Goal: Task Accomplishment & Management: Complete application form

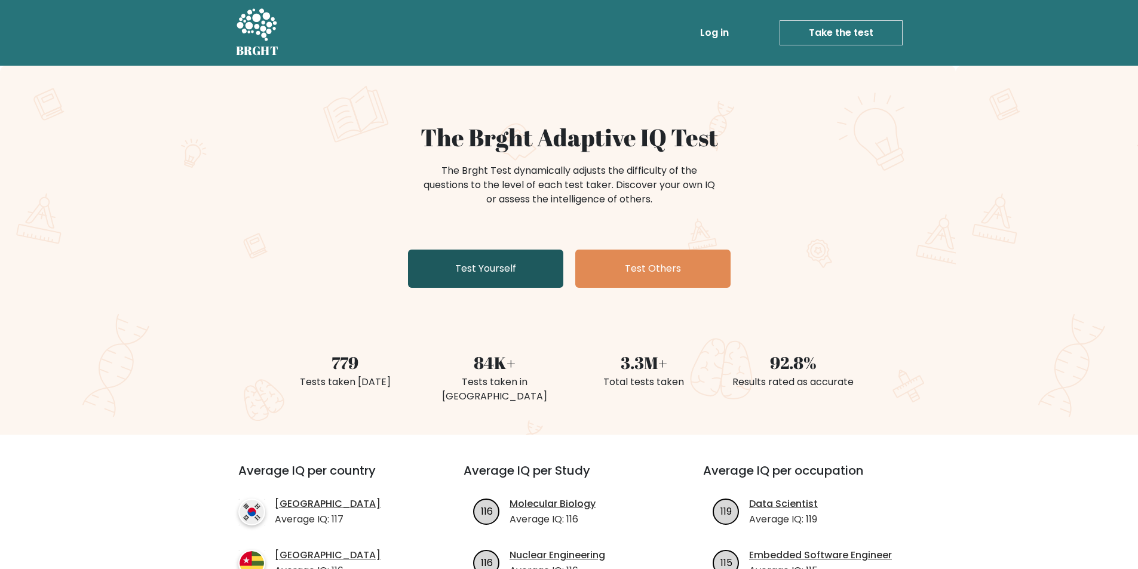
click at [442, 275] on link "Test Yourself" at bounding box center [485, 269] width 155 height 38
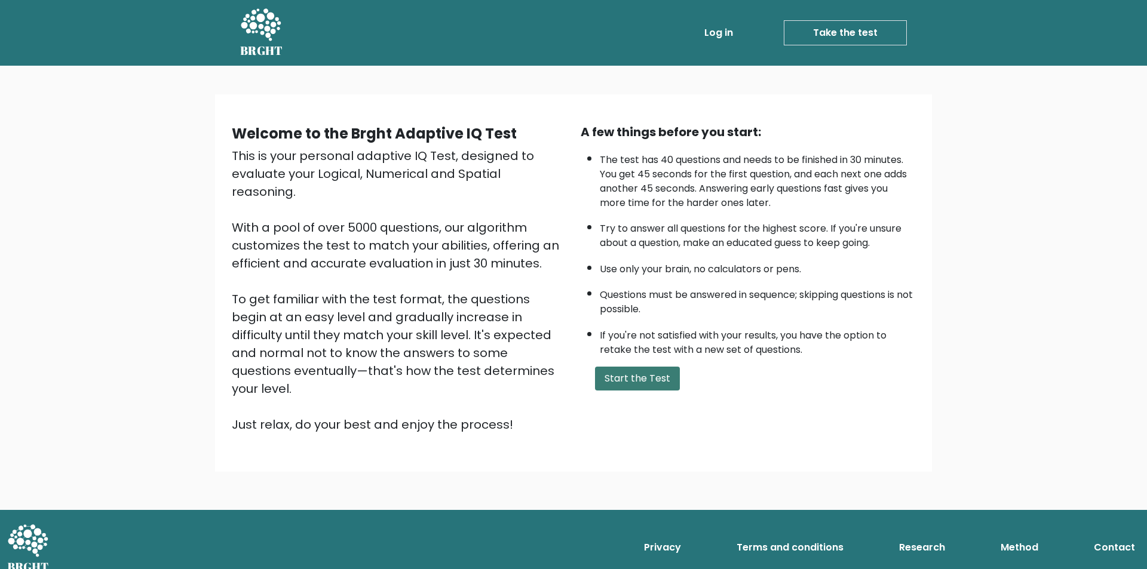
click at [611, 381] on button "Start the Test" at bounding box center [637, 379] width 85 height 24
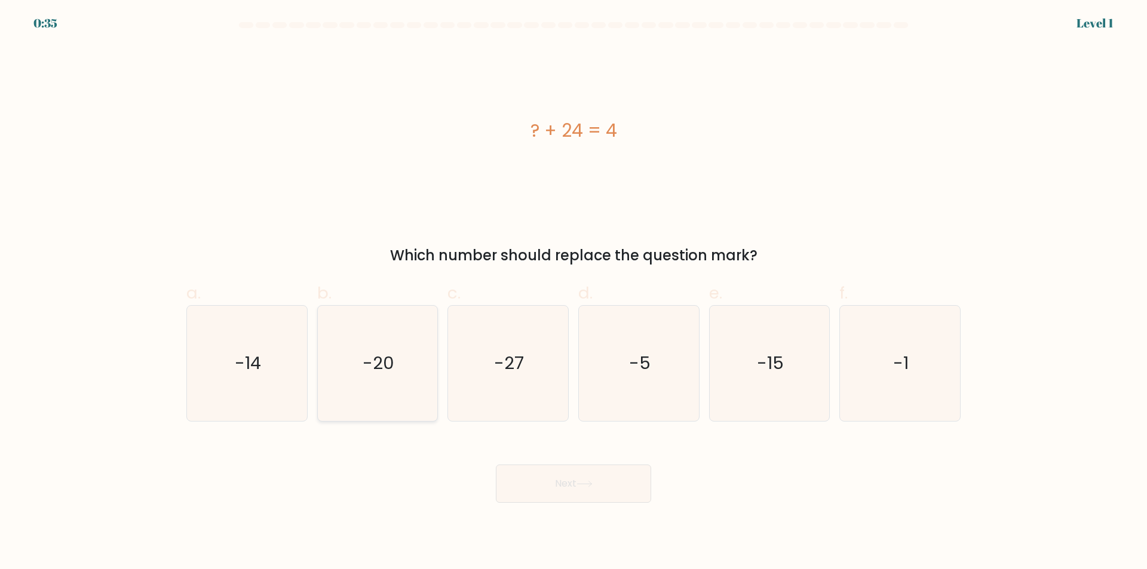
click at [379, 340] on icon "-20" at bounding box center [377, 363] width 115 height 115
click at [573, 293] on input "b. -20" at bounding box center [573, 289] width 1 height 8
radio input "true"
click at [602, 493] on button "Next" at bounding box center [573, 484] width 155 height 38
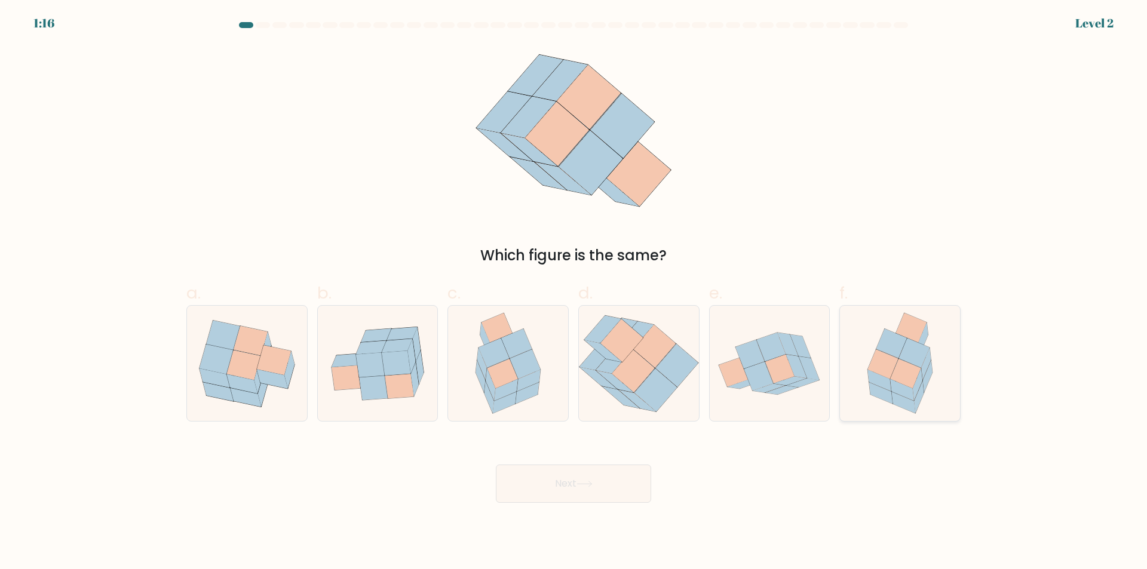
click at [899, 355] on icon at bounding box center [891, 343] width 30 height 29
click at [574, 293] on input "f." at bounding box center [573, 289] width 1 height 8
radio input "true"
click at [613, 480] on button "Next" at bounding box center [573, 484] width 155 height 38
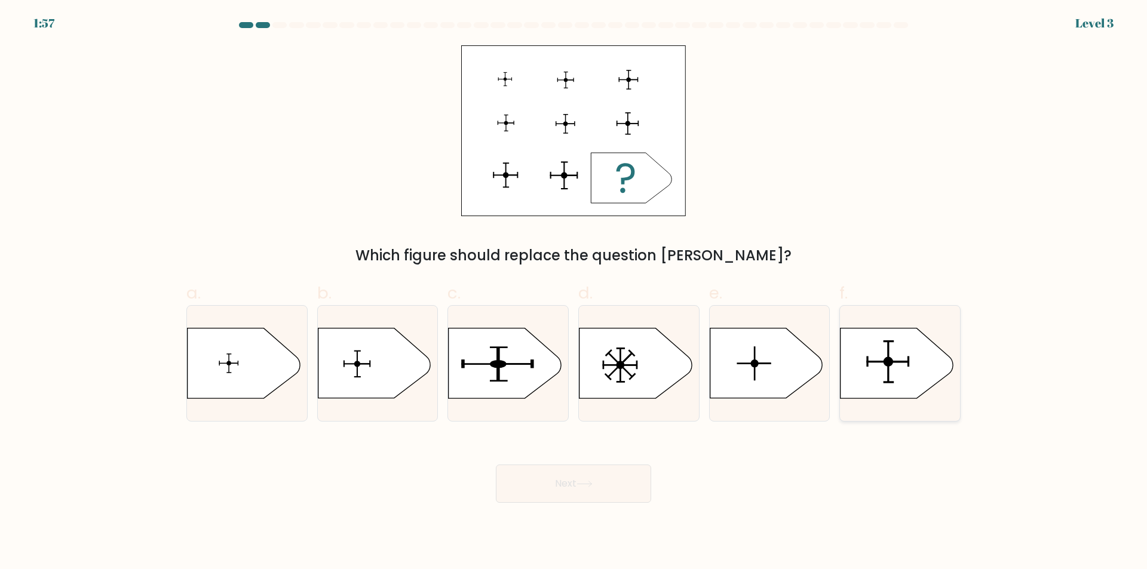
click at [902, 360] on icon at bounding box center [896, 363] width 112 height 70
click at [574, 293] on input "f." at bounding box center [573, 289] width 1 height 8
radio input "true"
click at [617, 481] on button "Next" at bounding box center [573, 484] width 155 height 38
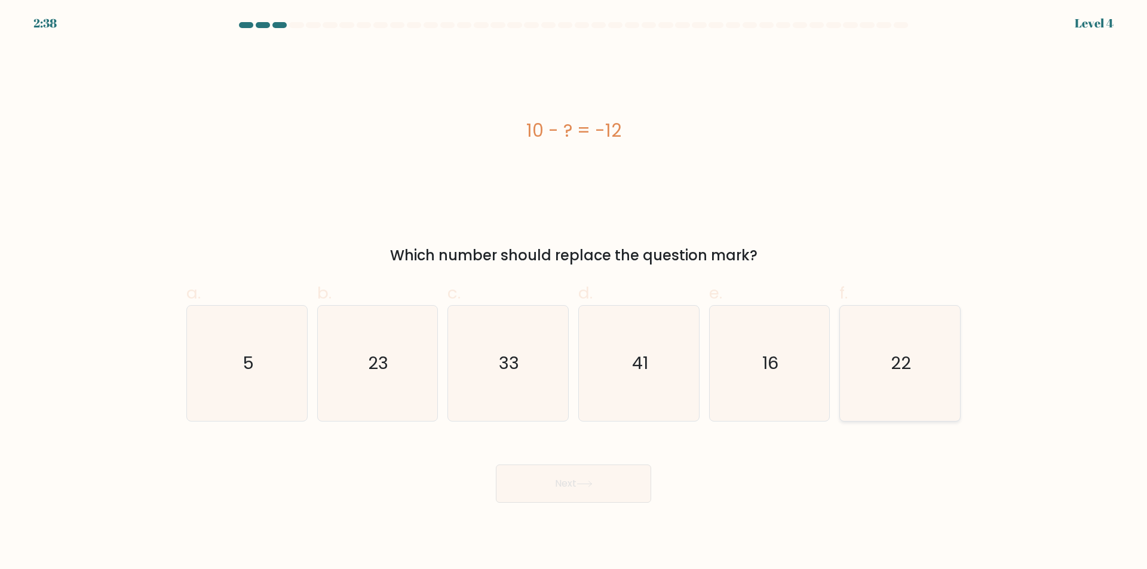
click at [887, 367] on icon "22" at bounding box center [899, 363] width 115 height 115
click at [574, 293] on input "f. 22" at bounding box center [573, 289] width 1 height 8
radio input "true"
click at [621, 480] on button "Next" at bounding box center [573, 484] width 155 height 38
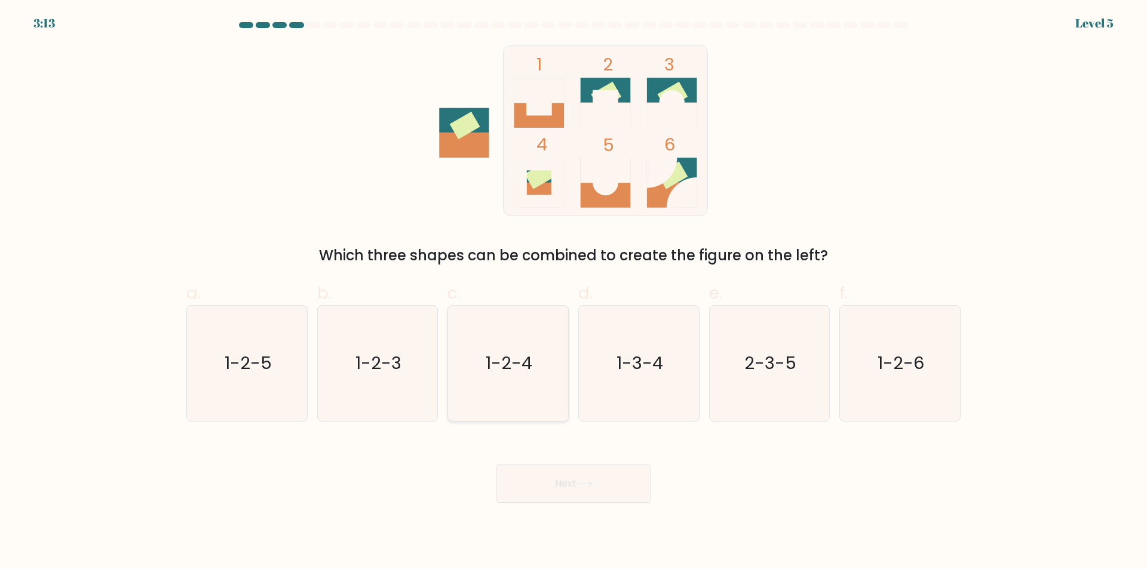
click at [530, 370] on text "1-2-4" at bounding box center [509, 364] width 47 height 24
click at [573, 293] on input "c. 1-2-4" at bounding box center [573, 289] width 1 height 8
radio input "true"
click at [635, 479] on button "Next" at bounding box center [573, 484] width 155 height 38
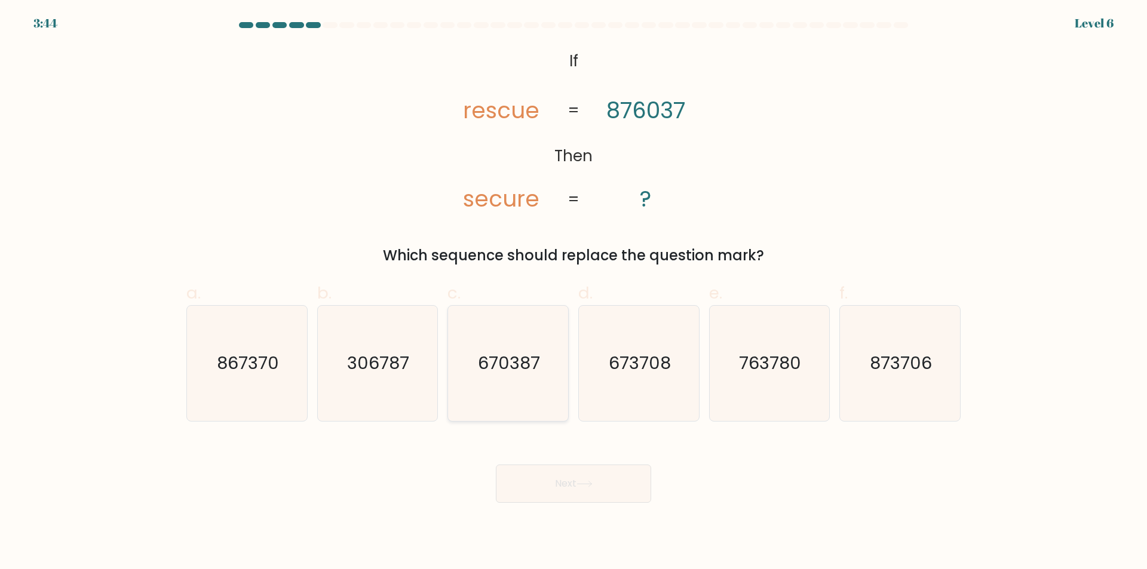
click at [497, 331] on icon "670387" at bounding box center [507, 363] width 115 height 115
click at [573, 293] on input "c. 670387" at bounding box center [573, 289] width 1 height 8
radio input "true"
drag, startPoint x: 629, startPoint y: 464, endPoint x: 631, endPoint y: 470, distance: 6.1
click at [631, 467] on div "Next" at bounding box center [573, 469] width 788 height 67
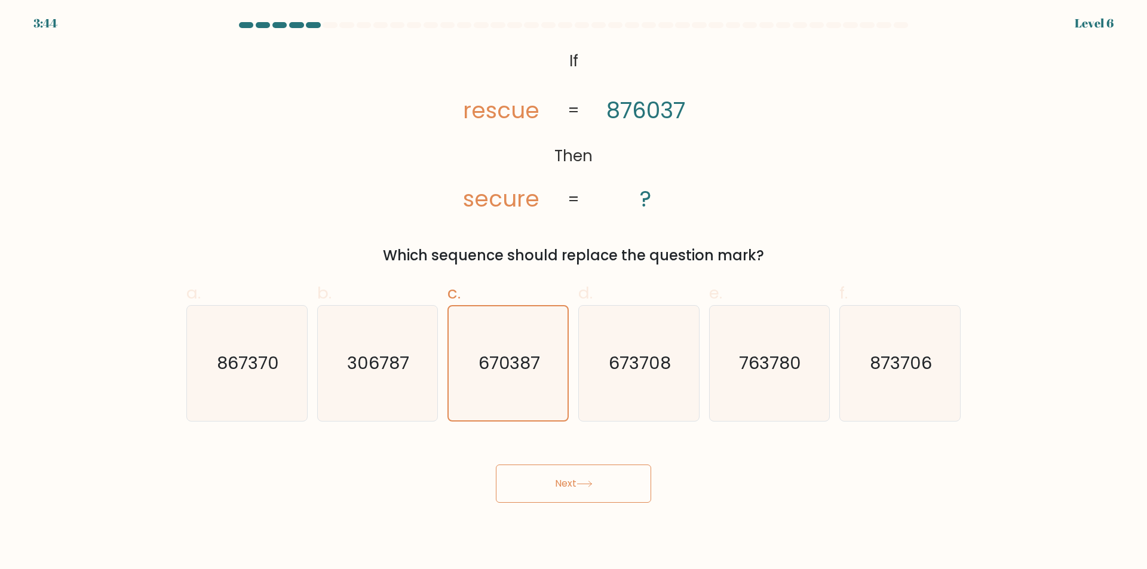
click at [630, 478] on button "Next" at bounding box center [573, 484] width 155 height 38
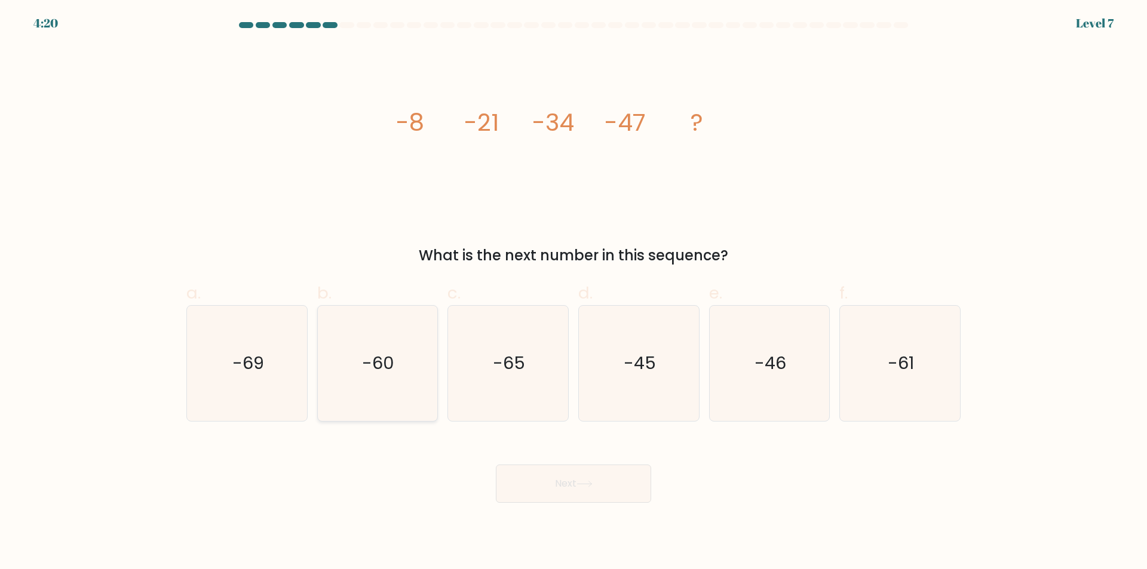
click at [391, 340] on icon "-60" at bounding box center [377, 363] width 115 height 115
click at [573, 293] on input "b. -60" at bounding box center [573, 289] width 1 height 8
radio input "true"
click at [612, 487] on button "Next" at bounding box center [573, 484] width 155 height 38
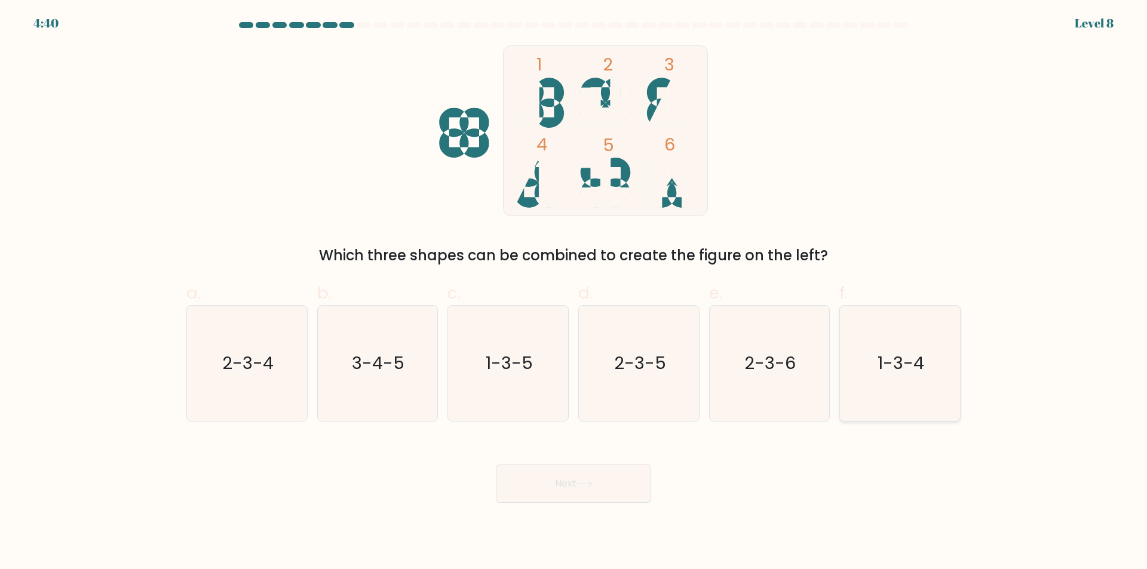
drag, startPoint x: 923, startPoint y: 377, endPoint x: 880, endPoint y: 376, distance: 43.0
click at [920, 377] on icon "1-3-4" at bounding box center [899, 363] width 115 height 115
click at [574, 293] on input "f. 1-3-4" at bounding box center [573, 289] width 1 height 8
radio input "true"
click at [593, 492] on button "Next" at bounding box center [573, 484] width 155 height 38
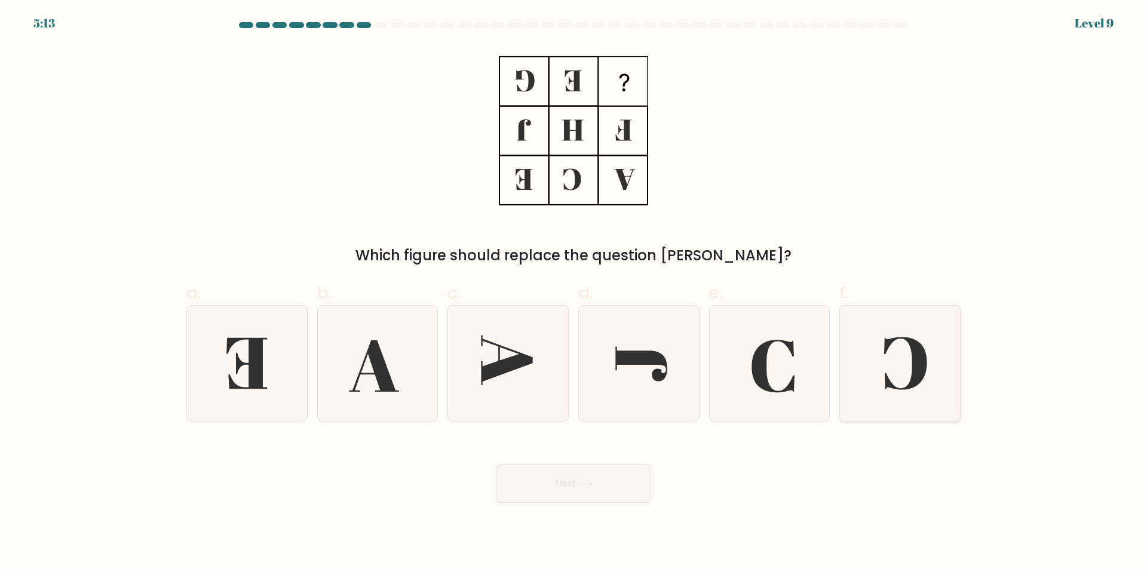
click at [879, 357] on icon at bounding box center [899, 363] width 115 height 115
click at [574, 293] on input "f." at bounding box center [573, 289] width 1 height 8
radio input "true"
click at [586, 490] on button "Next" at bounding box center [573, 484] width 155 height 38
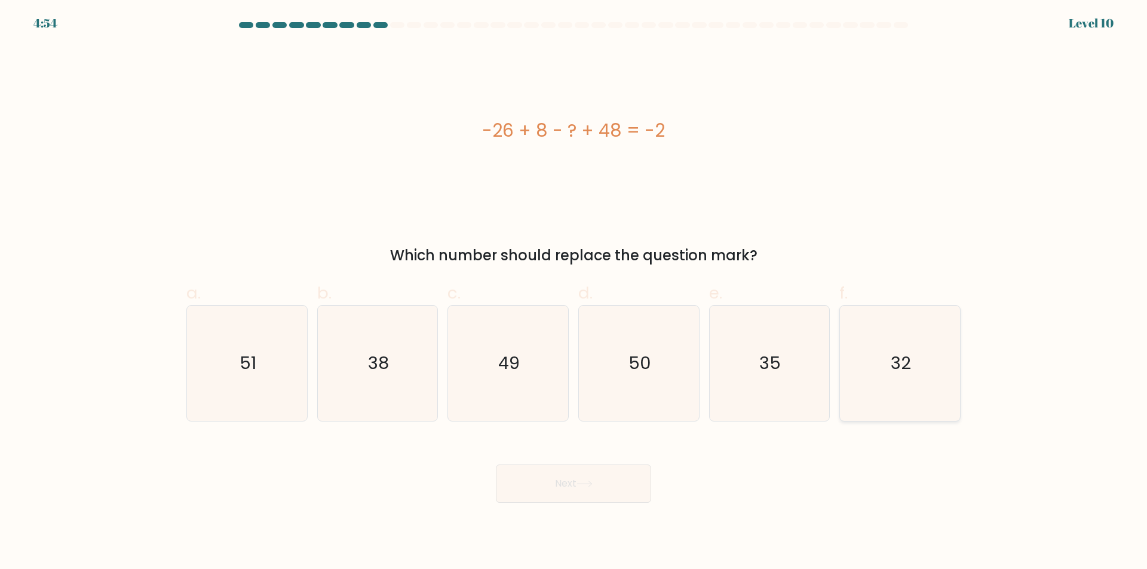
click at [907, 347] on icon "32" at bounding box center [899, 363] width 115 height 115
click at [574, 293] on input "f. 32" at bounding box center [573, 289] width 1 height 8
radio input "true"
click at [606, 490] on button "Next" at bounding box center [573, 484] width 155 height 38
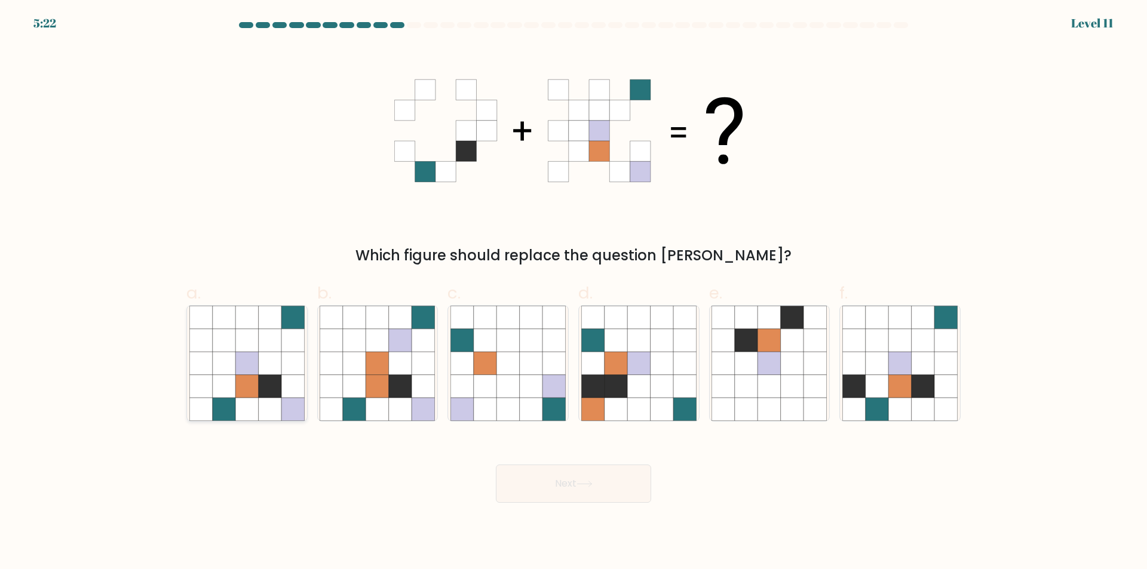
click at [287, 348] on icon at bounding box center [292, 340] width 23 height 23
click at [573, 293] on input "a." at bounding box center [573, 289] width 1 height 8
radio input "true"
click at [626, 492] on button "Next" at bounding box center [573, 484] width 155 height 38
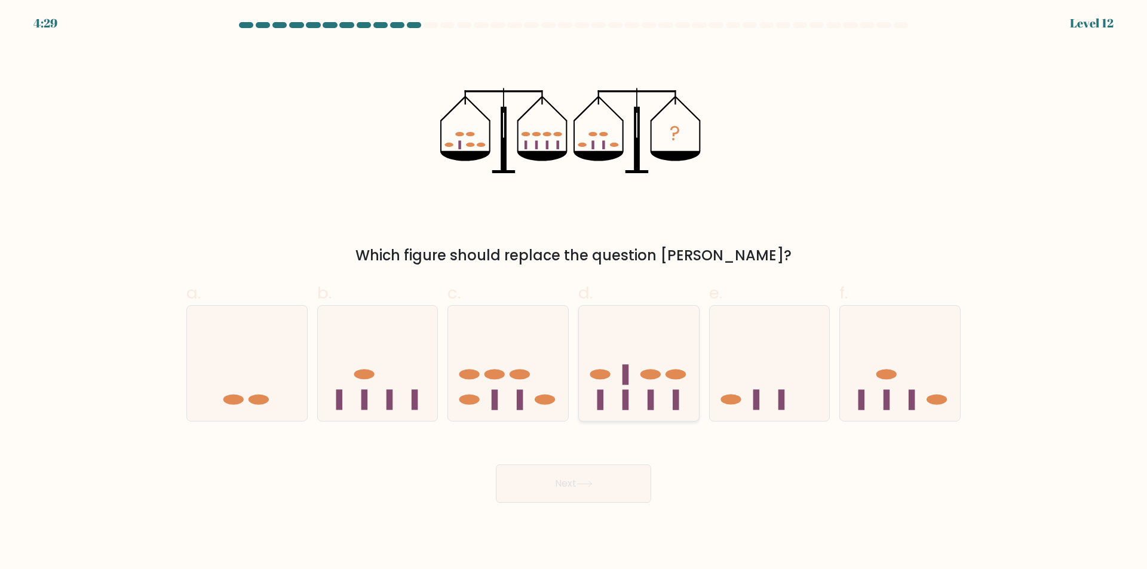
click at [635, 377] on icon at bounding box center [639, 363] width 120 height 99
click at [574, 293] on input "d." at bounding box center [573, 289] width 1 height 8
radio input "true"
click at [610, 475] on button "Next" at bounding box center [573, 484] width 155 height 38
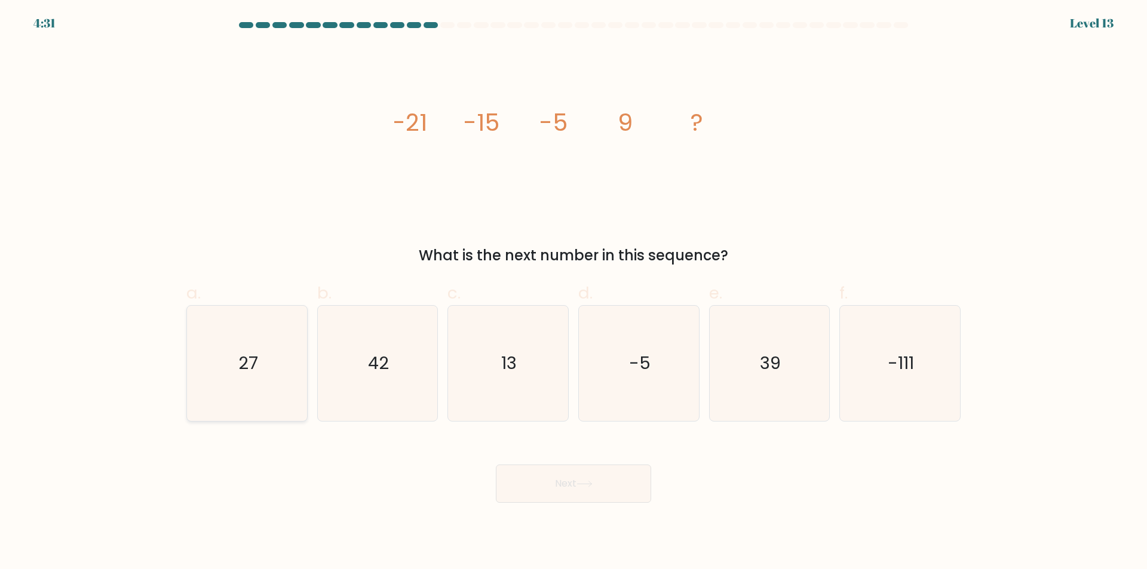
drag, startPoint x: 241, startPoint y: 354, endPoint x: 262, endPoint y: 357, distance: 20.5
click at [242, 354] on text "27" at bounding box center [248, 364] width 20 height 24
click at [573, 293] on input "a. 27" at bounding box center [573, 289] width 1 height 8
radio input "true"
click at [578, 478] on button "Next" at bounding box center [573, 484] width 155 height 38
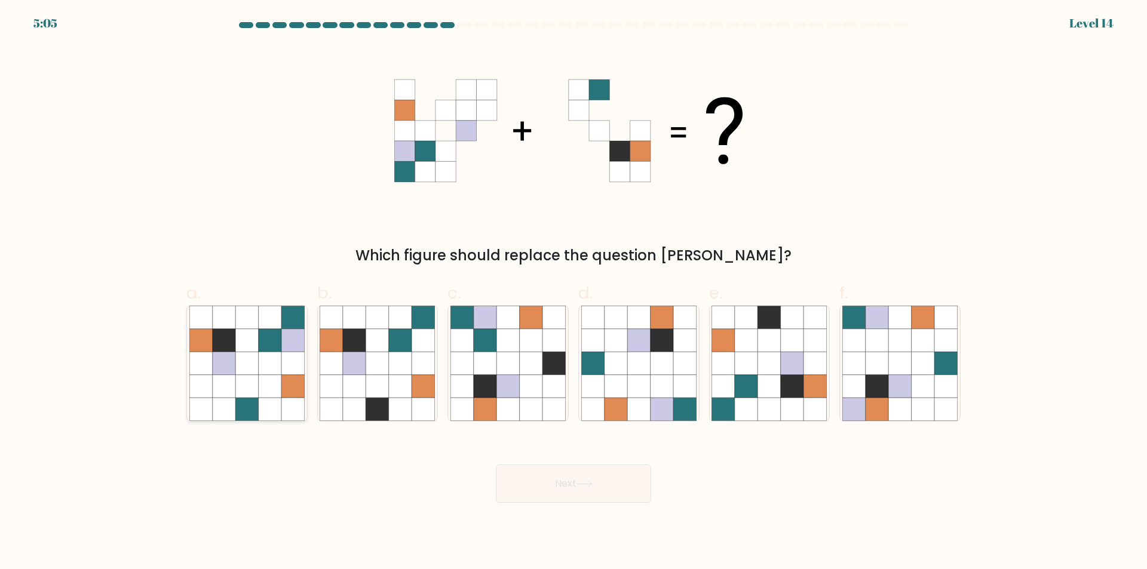
click at [266, 373] on icon at bounding box center [270, 363] width 23 height 23
click at [573, 293] on input "a." at bounding box center [573, 289] width 1 height 8
radio input "true"
click at [616, 477] on button "Next" at bounding box center [573, 484] width 155 height 38
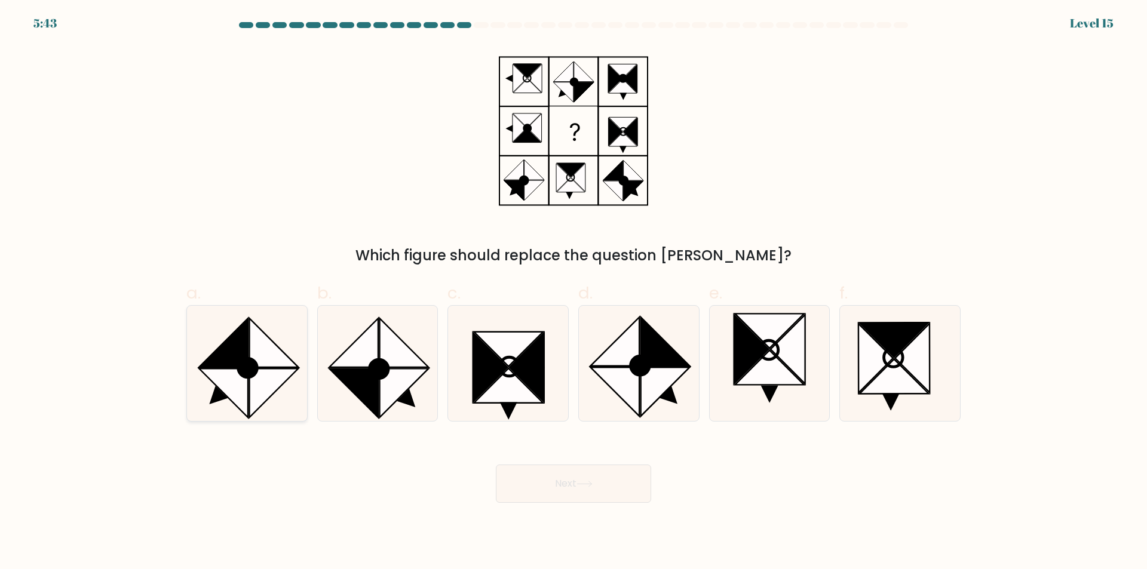
click at [253, 373] on icon at bounding box center [247, 368] width 19 height 19
click at [573, 293] on input "a." at bounding box center [573, 289] width 1 height 8
radio input "true"
click at [629, 474] on button "Next" at bounding box center [573, 484] width 155 height 38
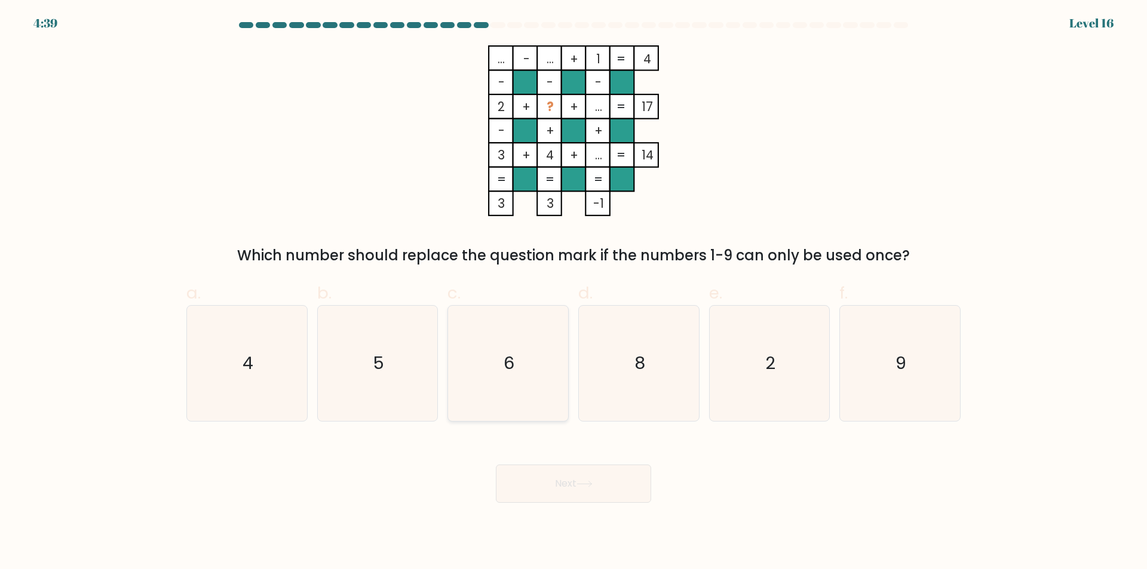
click at [515, 340] on icon "6" at bounding box center [507, 363] width 115 height 115
click at [573, 293] on input "c. 6" at bounding box center [573, 289] width 1 height 8
radio input "true"
click at [612, 480] on button "Next" at bounding box center [573, 484] width 155 height 38
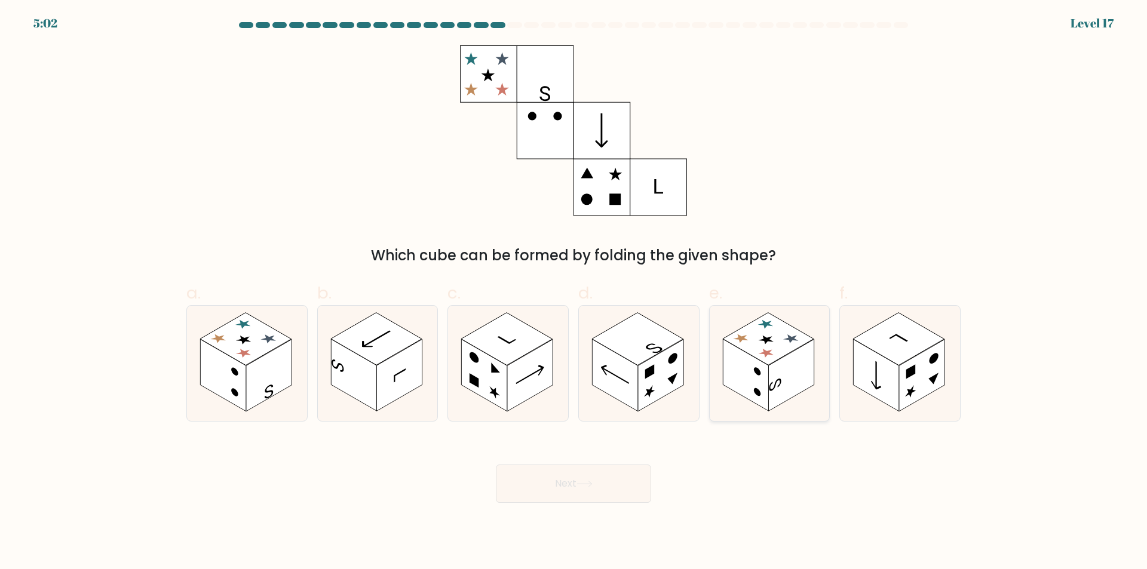
click at [791, 343] on rect at bounding box center [768, 339] width 91 height 53
click at [574, 293] on input "e." at bounding box center [573, 289] width 1 height 8
radio input "true"
click at [609, 487] on button "Next" at bounding box center [573, 484] width 155 height 38
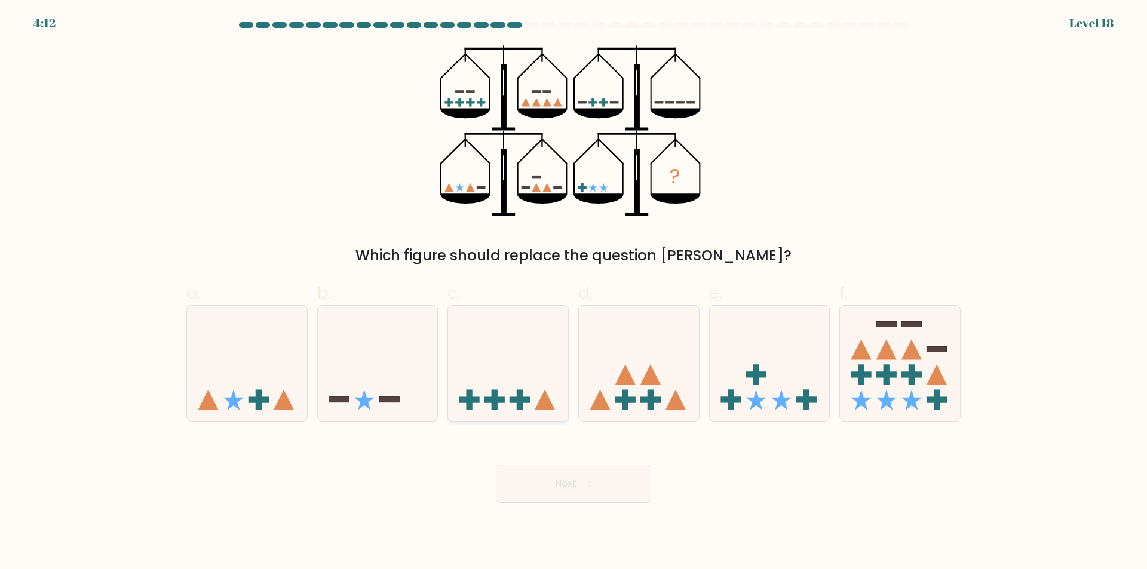
drag, startPoint x: 242, startPoint y: 377, endPoint x: 483, endPoint y: 406, distance: 242.4
click at [249, 376] on icon at bounding box center [247, 363] width 120 height 99
click at [573, 293] on input "a." at bounding box center [573, 289] width 1 height 8
radio input "true"
click at [625, 472] on button "Next" at bounding box center [573, 484] width 155 height 38
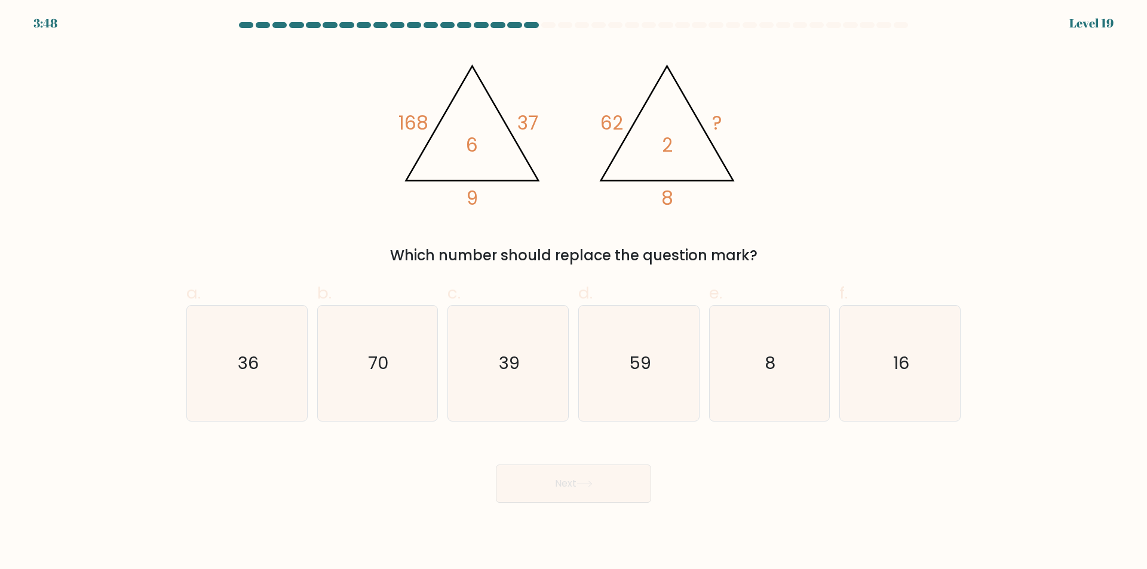
drag, startPoint x: 783, startPoint y: 241, endPoint x: 150, endPoint y: 205, distance: 633.5
click at [150, 205] on form at bounding box center [573, 262] width 1147 height 481
drag, startPoint x: 784, startPoint y: 324, endPoint x: 767, endPoint y: 357, distance: 36.9
click at [782, 325] on icon "8" at bounding box center [768, 363] width 115 height 115
click at [574, 293] on input "e. 8" at bounding box center [573, 289] width 1 height 8
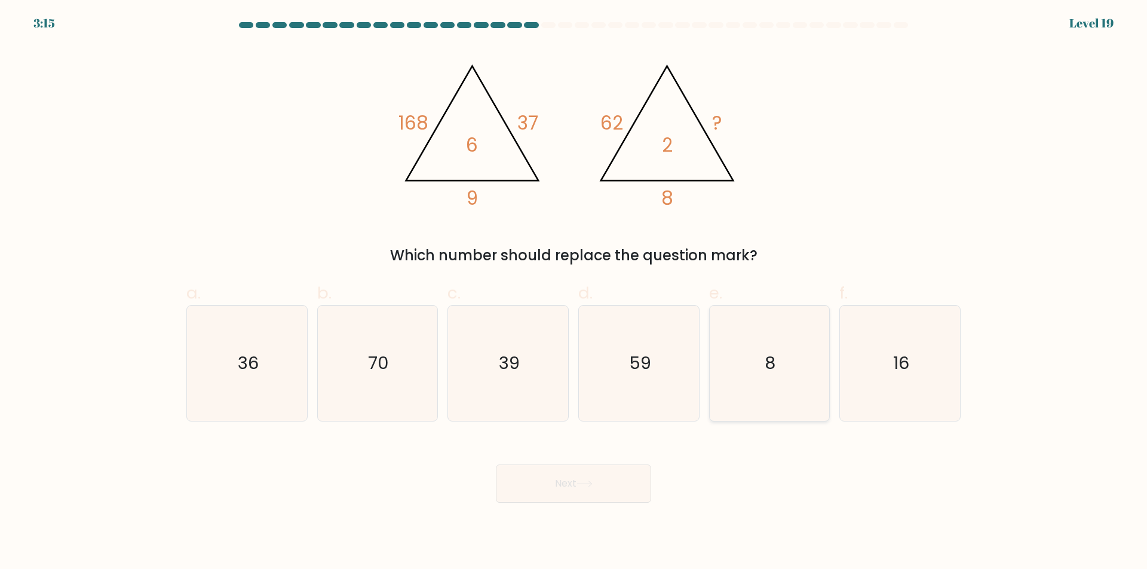
radio input "true"
click at [621, 478] on button "Next" at bounding box center [573, 484] width 155 height 38
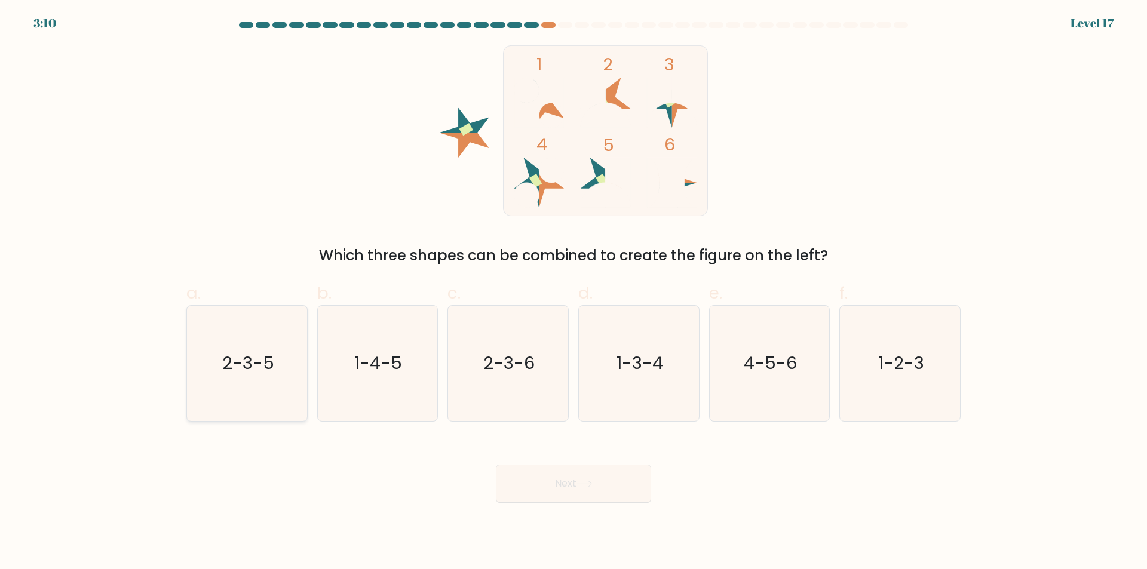
click at [238, 349] on icon "2-3-5" at bounding box center [246, 363] width 115 height 115
click at [573, 293] on input "a. 2-3-5" at bounding box center [573, 289] width 1 height 8
radio input "true"
click at [618, 481] on button "Next" at bounding box center [573, 484] width 155 height 38
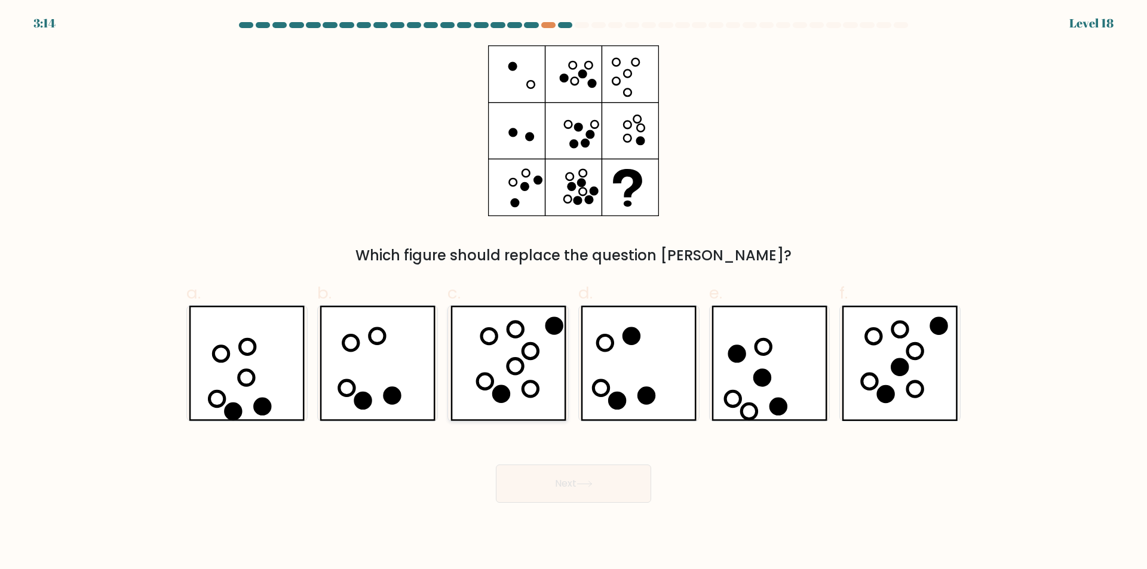
click at [489, 353] on icon at bounding box center [508, 363] width 116 height 115
click at [573, 293] on input "c." at bounding box center [573, 289] width 1 height 8
radio input "true"
click at [608, 487] on button "Next" at bounding box center [573, 484] width 155 height 38
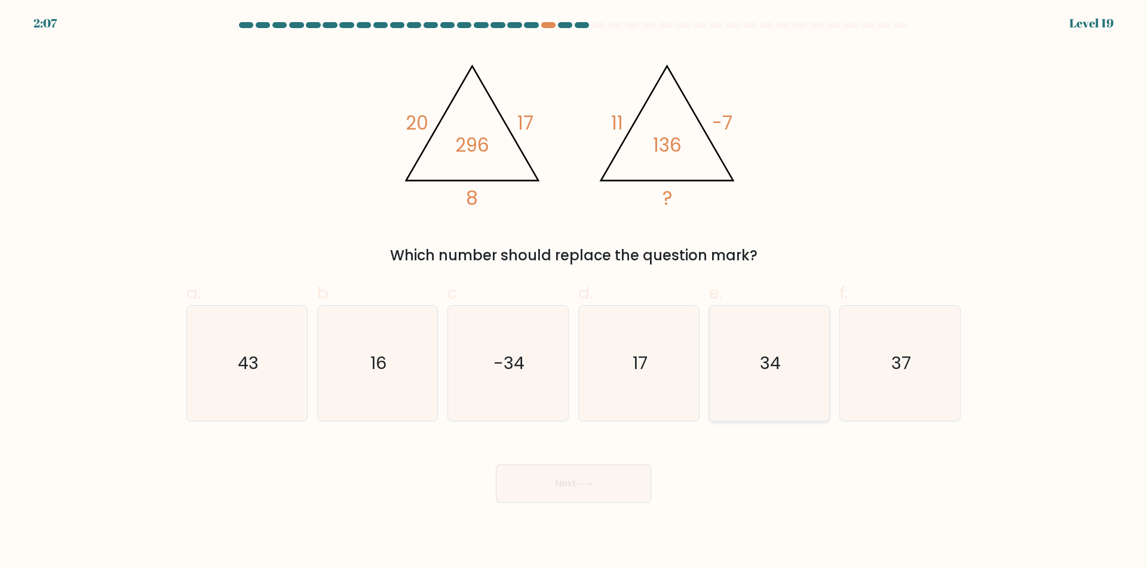
click at [772, 370] on text "34" at bounding box center [770, 364] width 21 height 24
click at [574, 293] on input "e. 34" at bounding box center [573, 289] width 1 height 8
radio input "true"
click at [612, 477] on button "Next" at bounding box center [573, 484] width 155 height 38
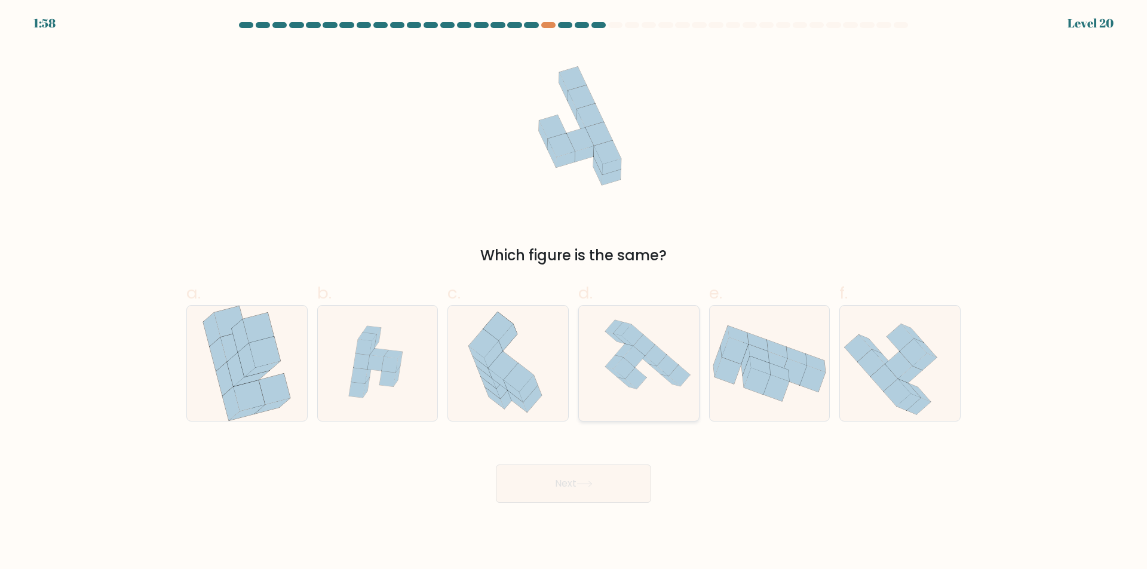
click at [649, 366] on icon at bounding box center [639, 363] width 112 height 115
click at [574, 293] on input "d." at bounding box center [573, 289] width 1 height 8
radio input "true"
click at [601, 480] on button "Next" at bounding box center [573, 484] width 155 height 38
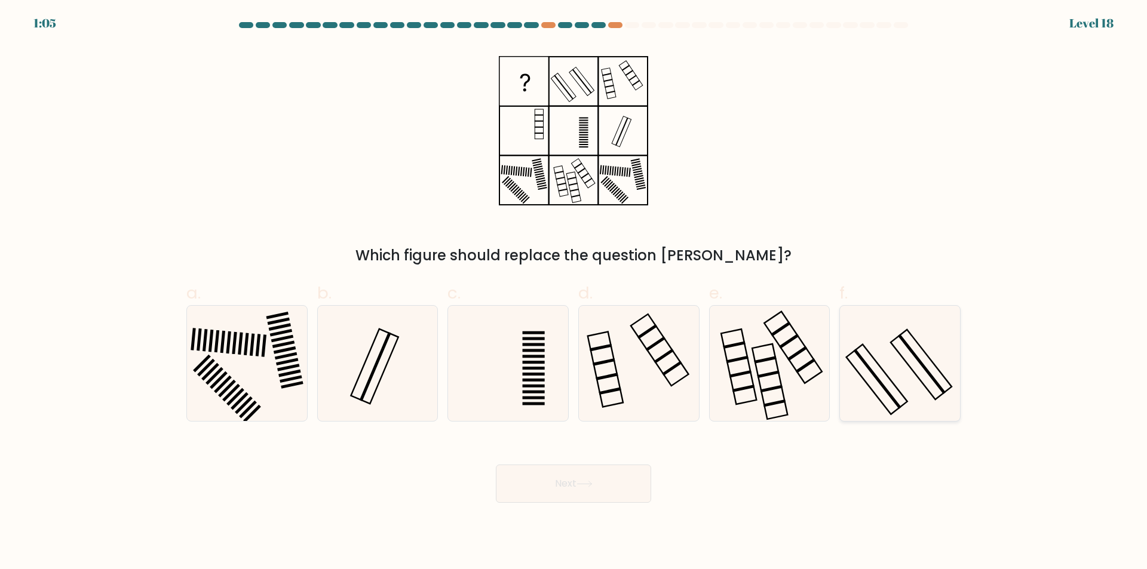
click at [904, 370] on icon at bounding box center [899, 363] width 115 height 115
click at [574, 293] on input "f." at bounding box center [573, 289] width 1 height 8
radio input "true"
click at [616, 484] on button "Next" at bounding box center [573, 484] width 155 height 38
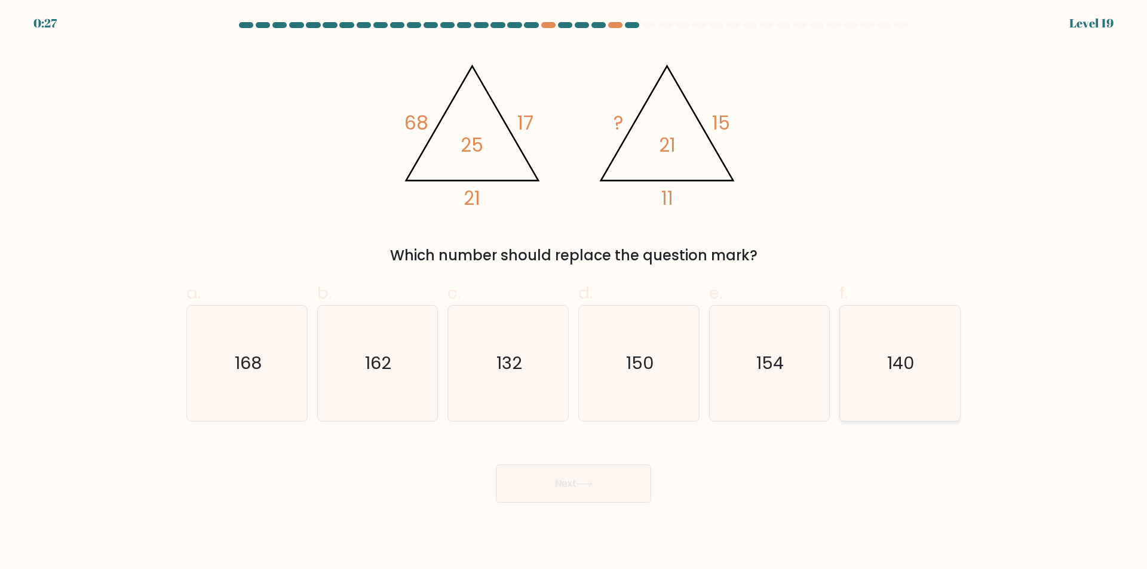
drag, startPoint x: 927, startPoint y: 339, endPoint x: 896, endPoint y: 347, distance: 32.6
click at [926, 340] on icon "140" at bounding box center [899, 363] width 115 height 115
click at [574, 293] on input "f. 140" at bounding box center [573, 289] width 1 height 8
radio input "true"
click at [606, 484] on button "Next" at bounding box center [573, 484] width 155 height 38
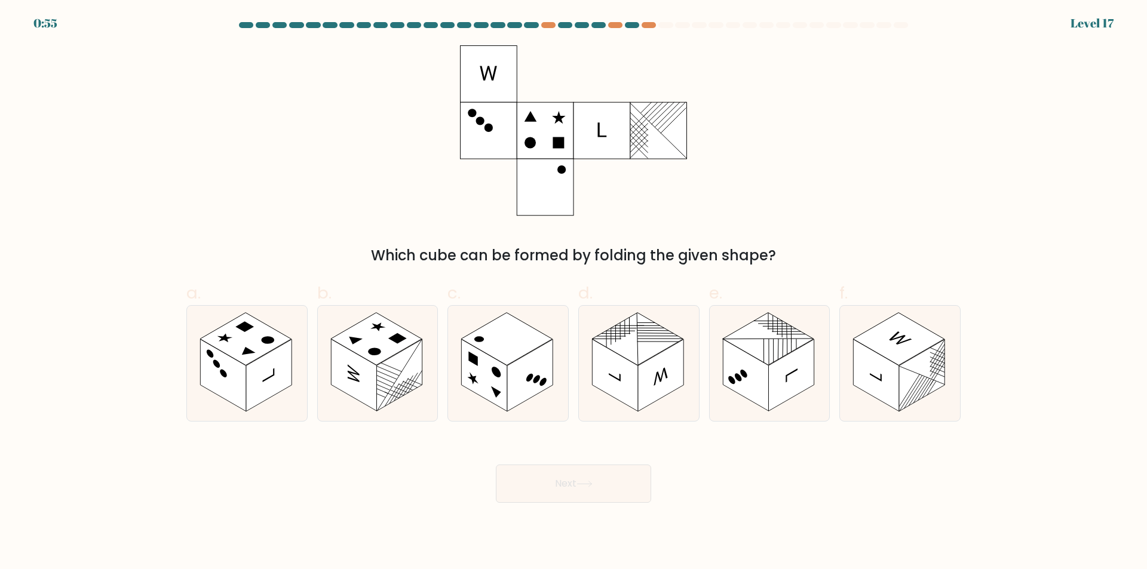
click at [573, 384] on div "d." at bounding box center [638, 351] width 131 height 141
click at [549, 414] on icon at bounding box center [508, 363] width 120 height 115
click at [573, 293] on input "c." at bounding box center [573, 289] width 1 height 8
radio input "true"
click at [599, 475] on button "Next" at bounding box center [573, 484] width 155 height 38
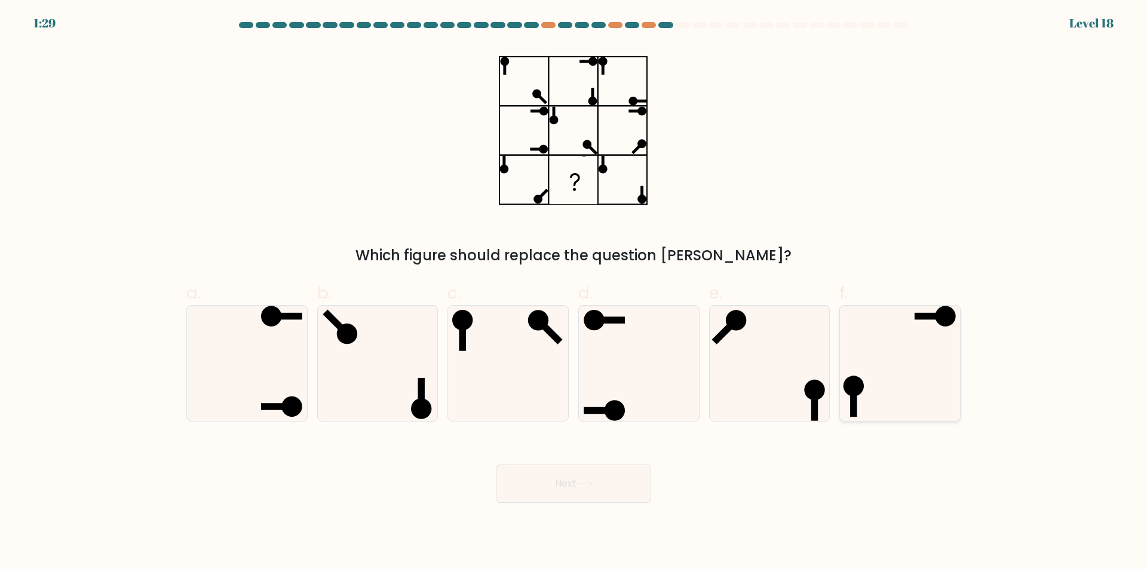
click at [880, 375] on icon at bounding box center [899, 363] width 115 height 115
click at [574, 293] on input "f." at bounding box center [573, 289] width 1 height 8
radio input "true"
click at [612, 474] on button "Next" at bounding box center [573, 484] width 155 height 38
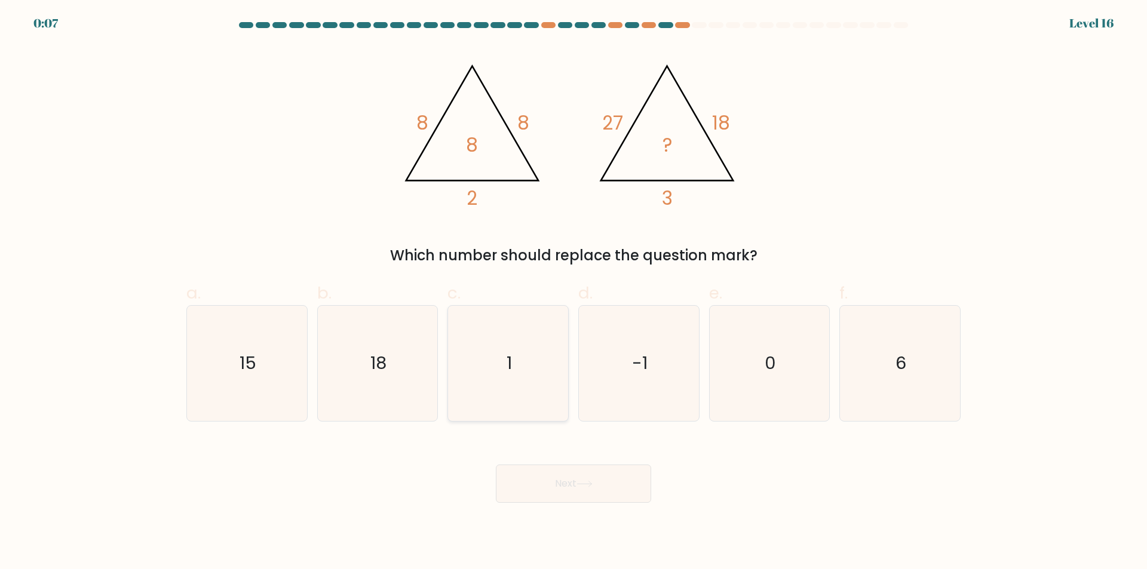
click at [538, 367] on icon "1" at bounding box center [507, 363] width 115 height 115
click at [573, 293] on input "c. 1" at bounding box center [573, 289] width 1 height 8
radio input "true"
click at [632, 483] on button "Next" at bounding box center [573, 484] width 155 height 38
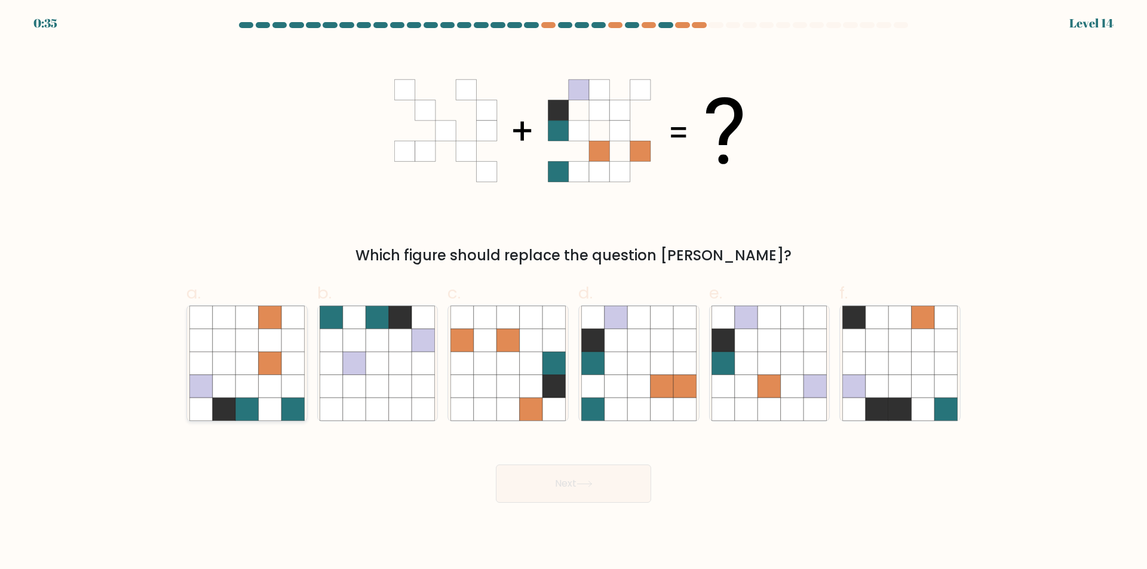
click at [235, 382] on icon at bounding box center [224, 386] width 23 height 23
click at [573, 293] on input "a." at bounding box center [573, 289] width 1 height 8
radio input "true"
click at [605, 476] on button "Next" at bounding box center [573, 484] width 155 height 38
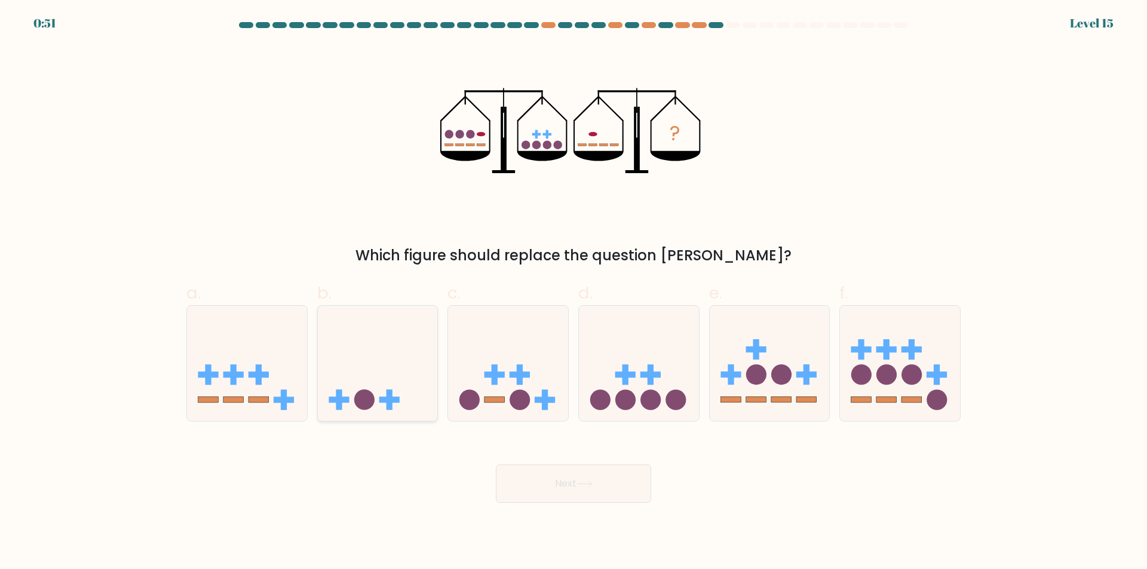
click at [382, 340] on icon at bounding box center [378, 363] width 120 height 99
click at [573, 293] on input "b." at bounding box center [573, 289] width 1 height 8
radio input "true"
click at [635, 489] on button "Next" at bounding box center [573, 484] width 155 height 38
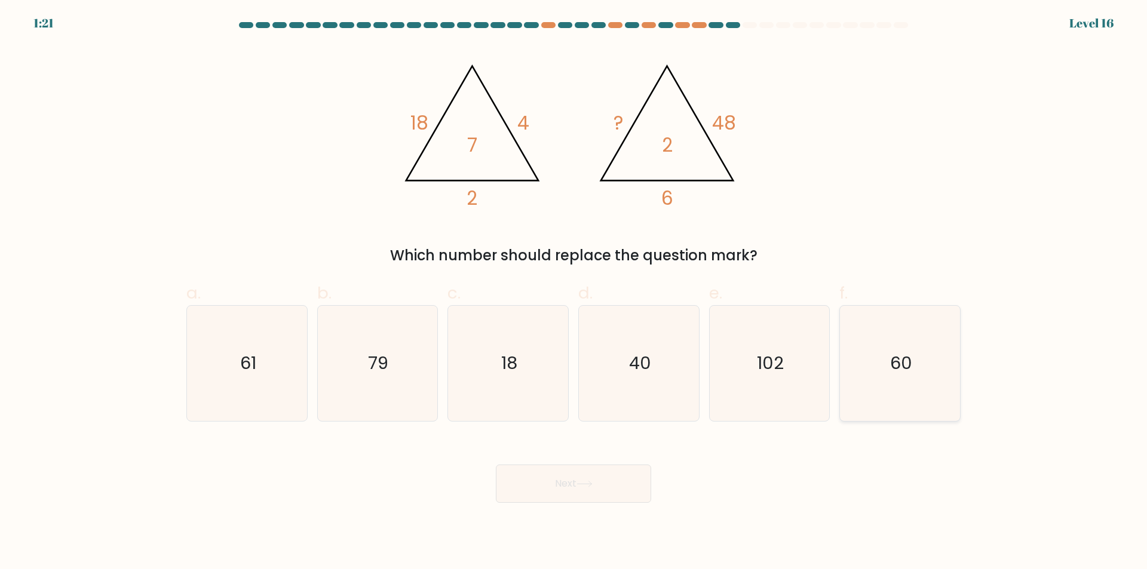
click at [904, 360] on text "60" at bounding box center [901, 364] width 22 height 24
click at [574, 293] on input "f. 60" at bounding box center [573, 289] width 1 height 8
radio input "true"
click at [604, 483] on button "Next" at bounding box center [573, 484] width 155 height 38
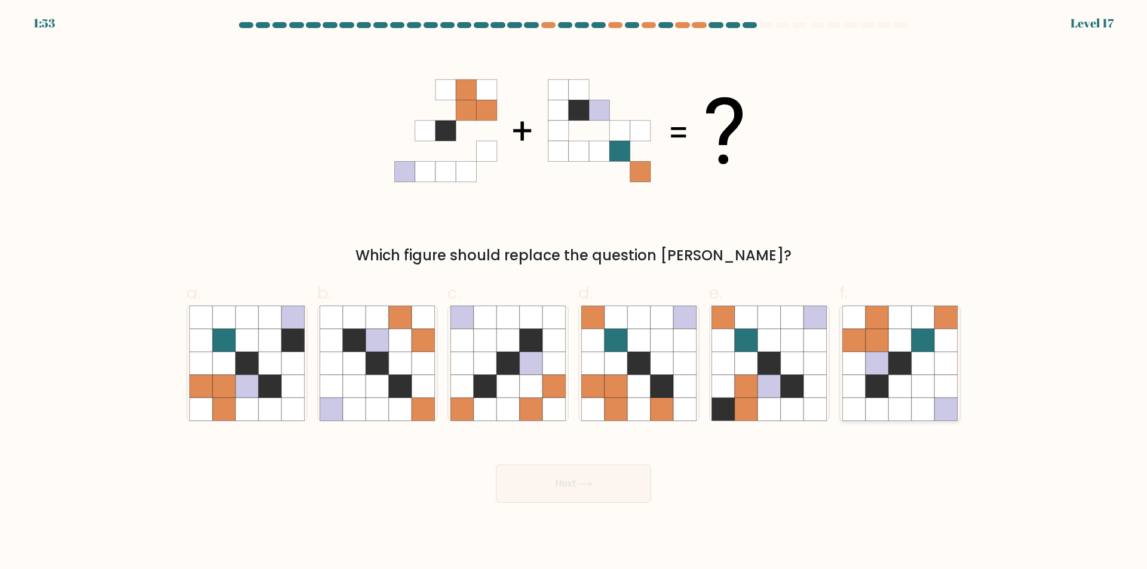
click at [929, 360] on icon at bounding box center [922, 363] width 23 height 23
click at [574, 293] on input "f." at bounding box center [573, 289] width 1 height 8
radio input "true"
click at [627, 482] on button "Next" at bounding box center [573, 484] width 155 height 38
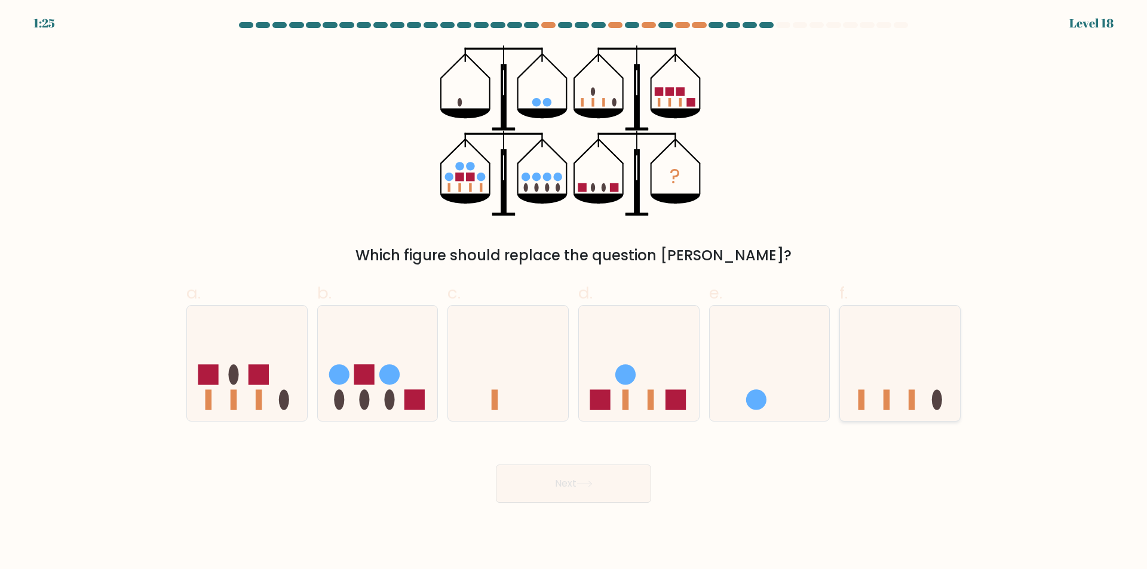
click at [868, 366] on icon at bounding box center [900, 363] width 120 height 99
click at [574, 293] on input "f." at bounding box center [573, 289] width 1 height 8
radio input "true"
click at [625, 474] on button "Next" at bounding box center [573, 484] width 155 height 38
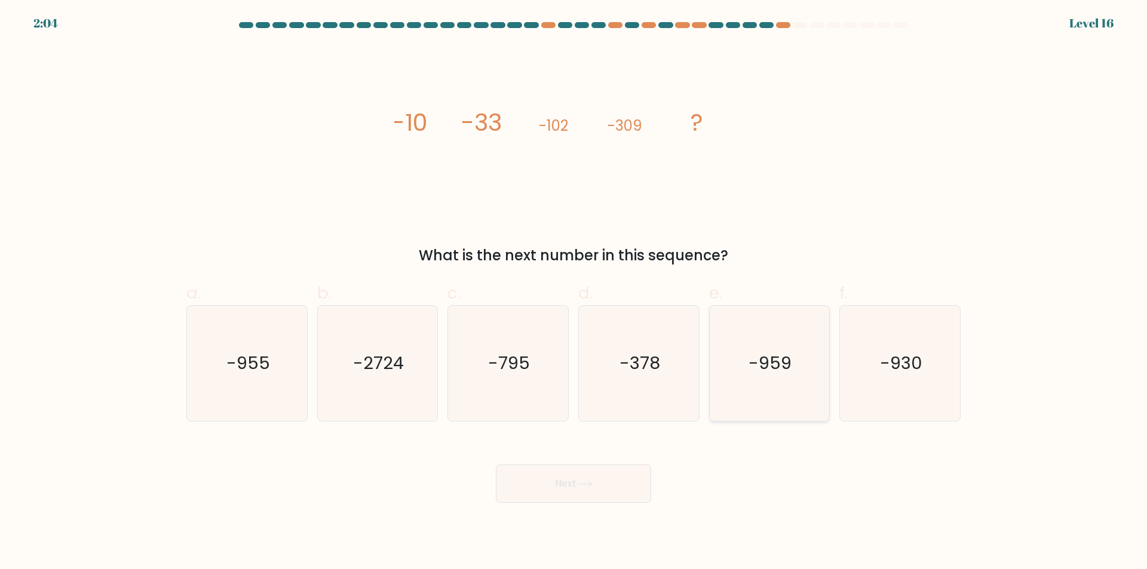
drag, startPoint x: 913, startPoint y: 373, endPoint x: 814, endPoint y: 380, distance: 98.8
click at [911, 372] on text "-930" at bounding box center [901, 364] width 42 height 24
click at [574, 293] on input "f. -930" at bounding box center [573, 289] width 1 height 8
radio input "true"
click at [620, 482] on button "Next" at bounding box center [573, 484] width 155 height 38
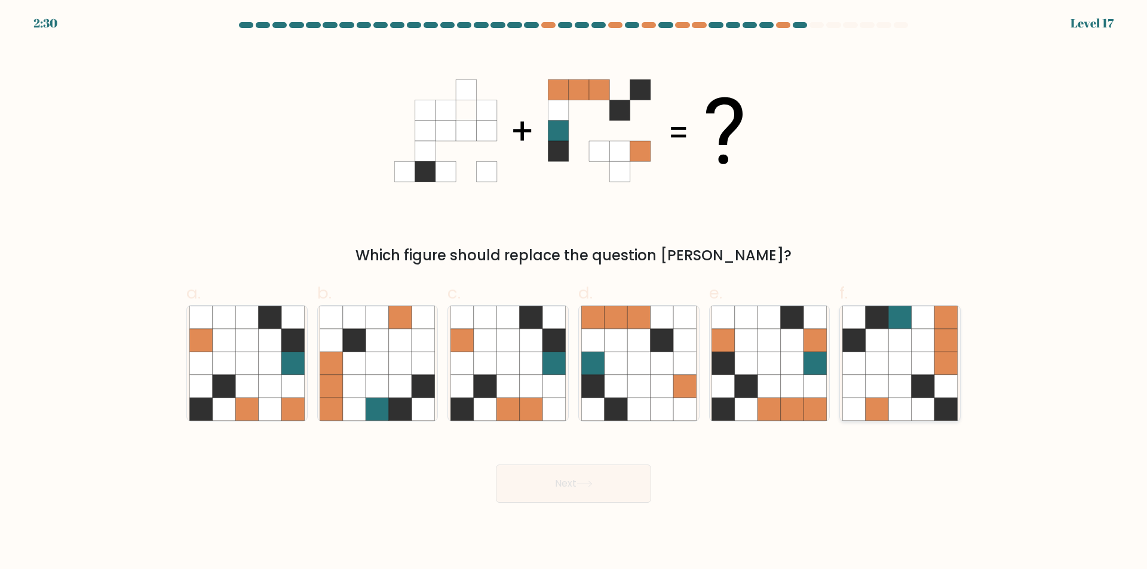
click at [890, 343] on icon at bounding box center [899, 340] width 23 height 23
click at [574, 293] on input "f." at bounding box center [573, 289] width 1 height 8
radio input "true"
click at [626, 475] on button "Next" at bounding box center [573, 484] width 155 height 38
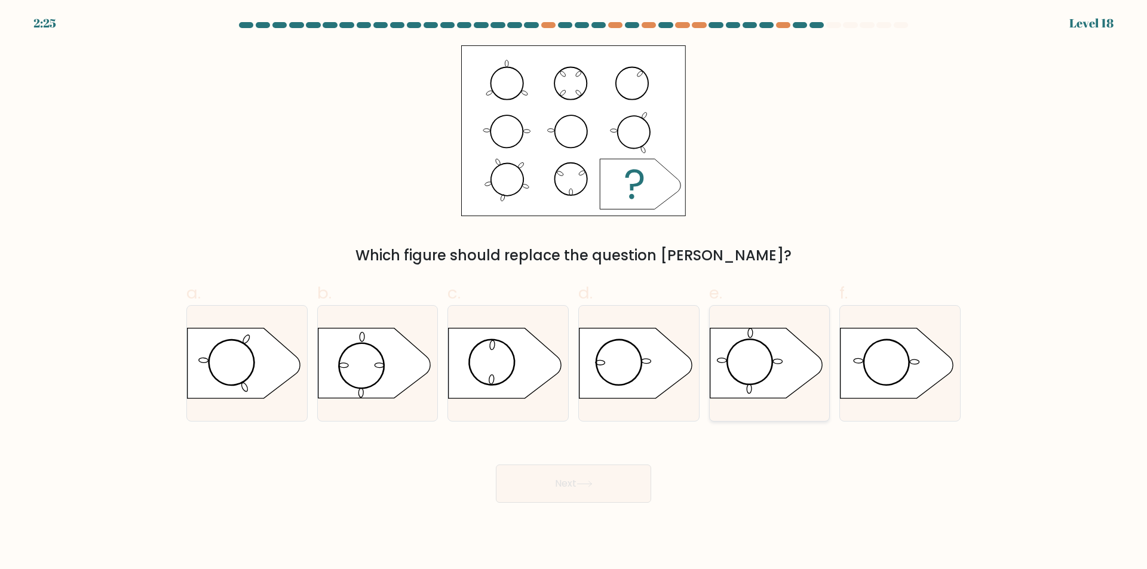
click at [751, 350] on icon at bounding box center [765, 363] width 112 height 70
click at [574, 293] on input "e." at bounding box center [573, 289] width 1 height 8
radio input "true"
click at [376, 351] on icon at bounding box center [374, 363] width 112 height 70
click at [573, 293] on input "b." at bounding box center [573, 289] width 1 height 8
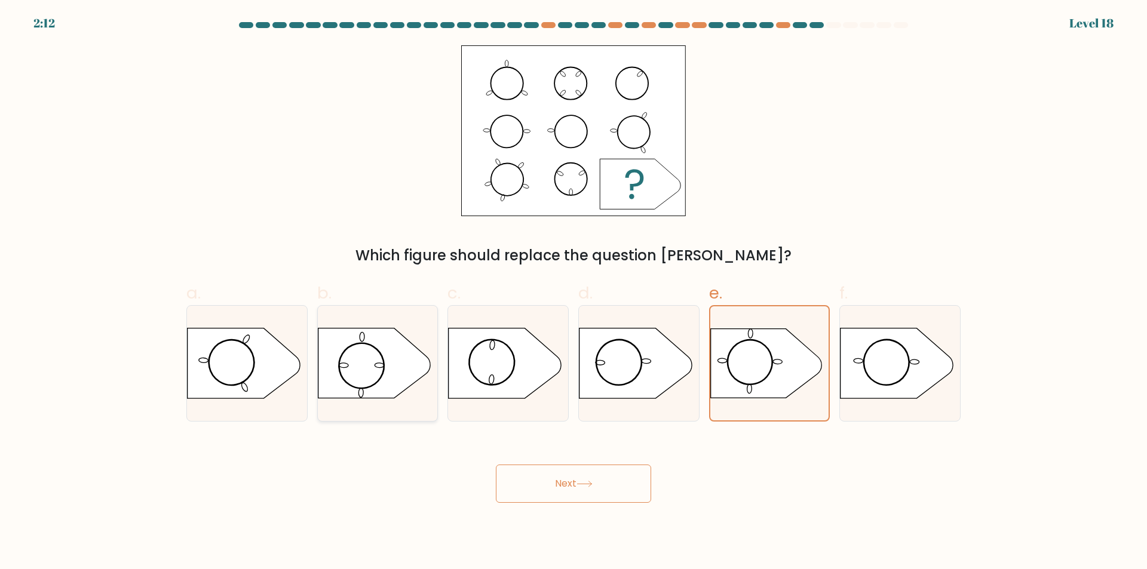
radio input "true"
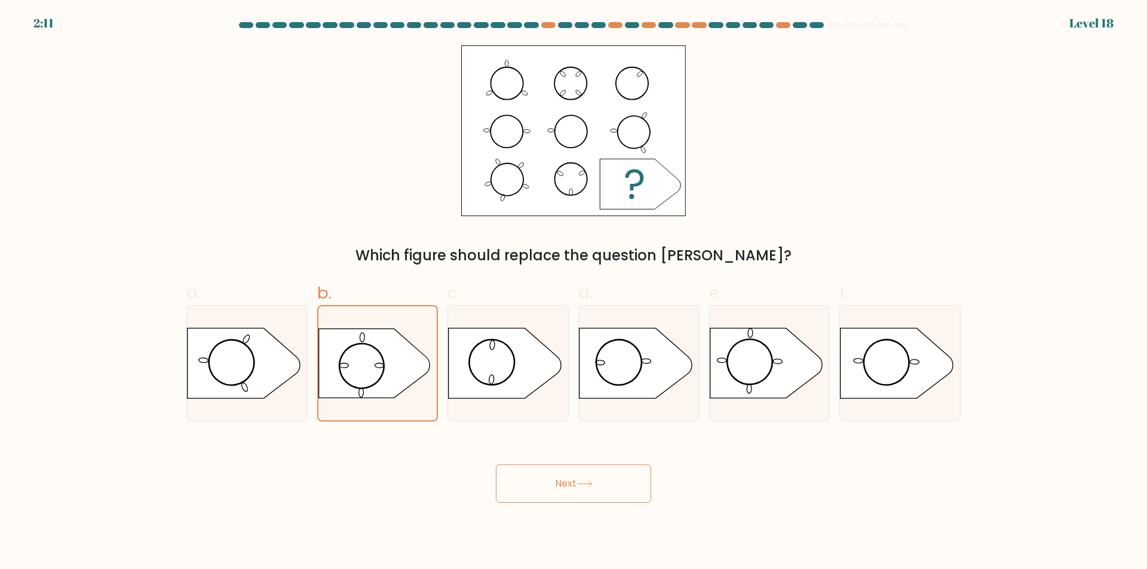
click at [582, 468] on button "Next" at bounding box center [573, 484] width 155 height 38
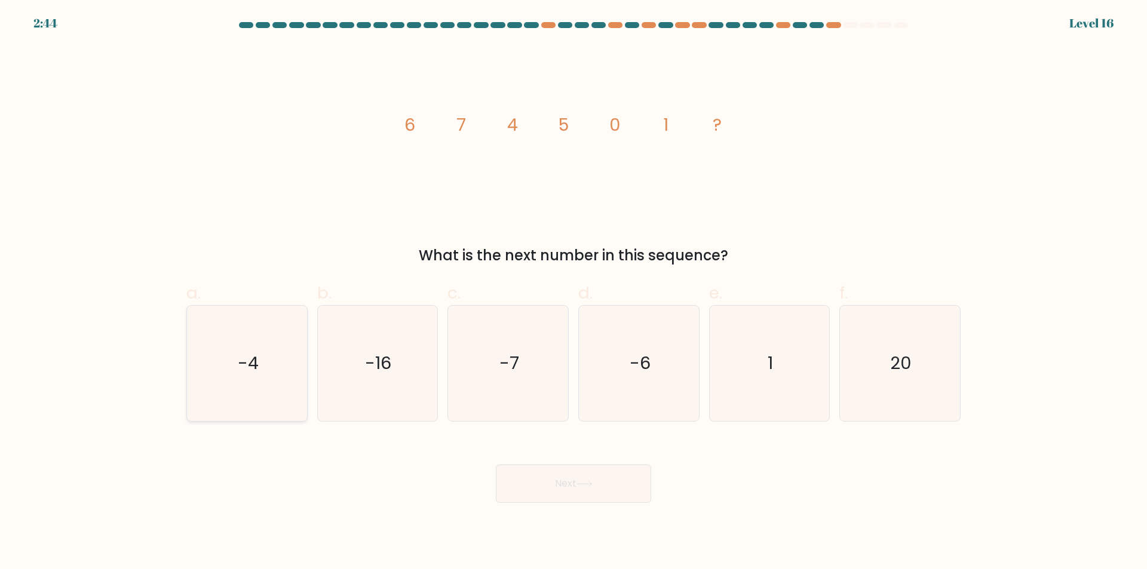
click at [247, 371] on text "-4" at bounding box center [248, 364] width 21 height 24
click at [573, 293] on input "a. -4" at bounding box center [573, 289] width 1 height 8
radio input "true"
click at [625, 491] on button "Next" at bounding box center [573, 484] width 155 height 38
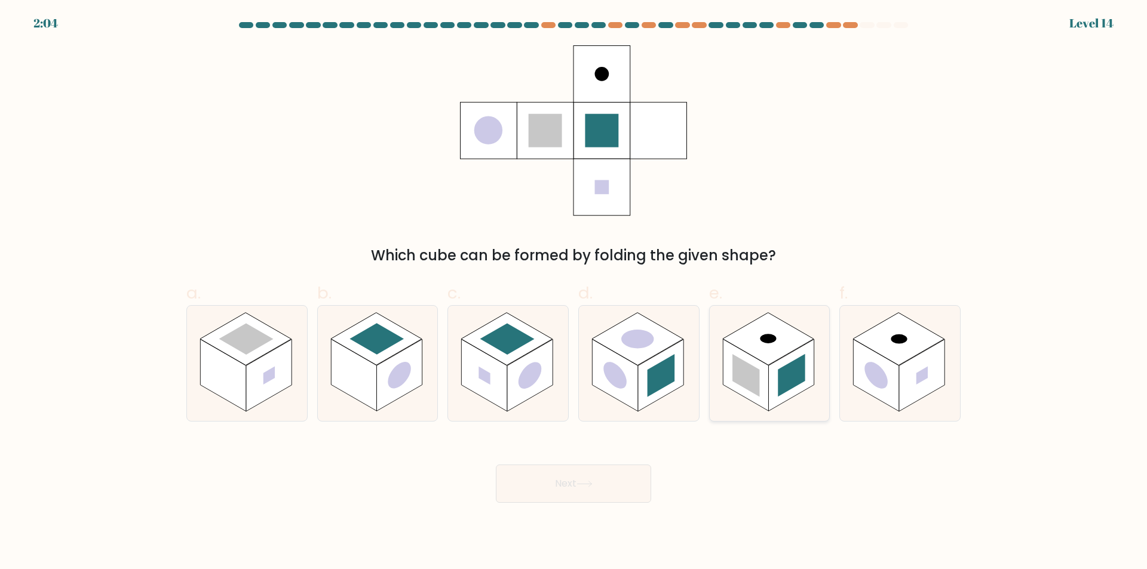
click at [763, 363] on rect at bounding box center [768, 339] width 91 height 53
click at [574, 293] on input "e." at bounding box center [573, 289] width 1 height 8
radio input "true"
click at [591, 480] on button "Next" at bounding box center [573, 484] width 155 height 38
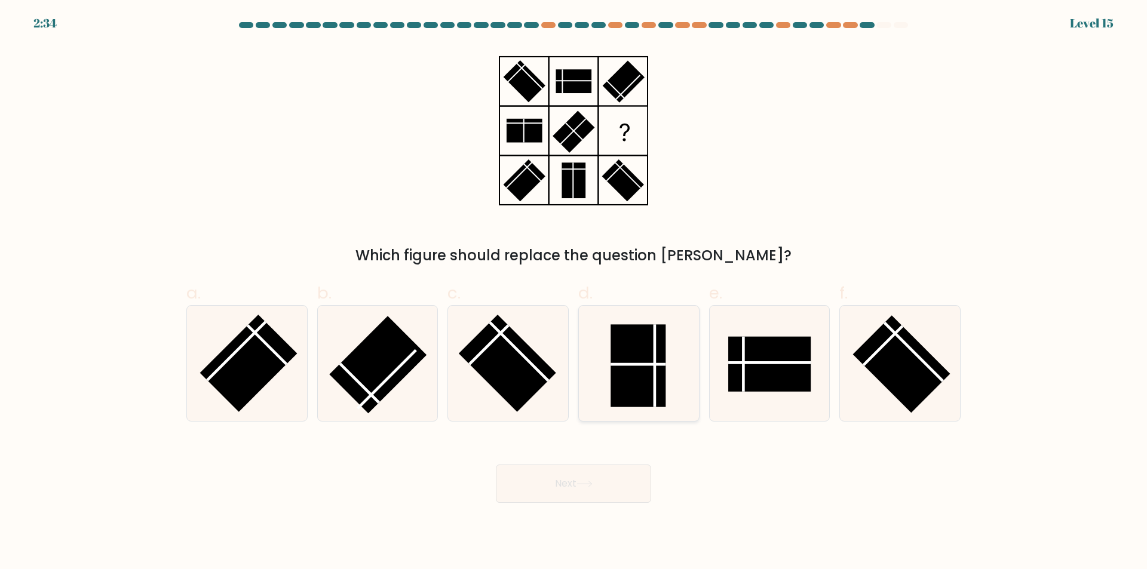
click at [633, 370] on rect at bounding box center [637, 366] width 55 height 82
click at [574, 293] on input "d." at bounding box center [573, 289] width 1 height 8
radio input "true"
click at [584, 476] on button "Next" at bounding box center [573, 484] width 155 height 38
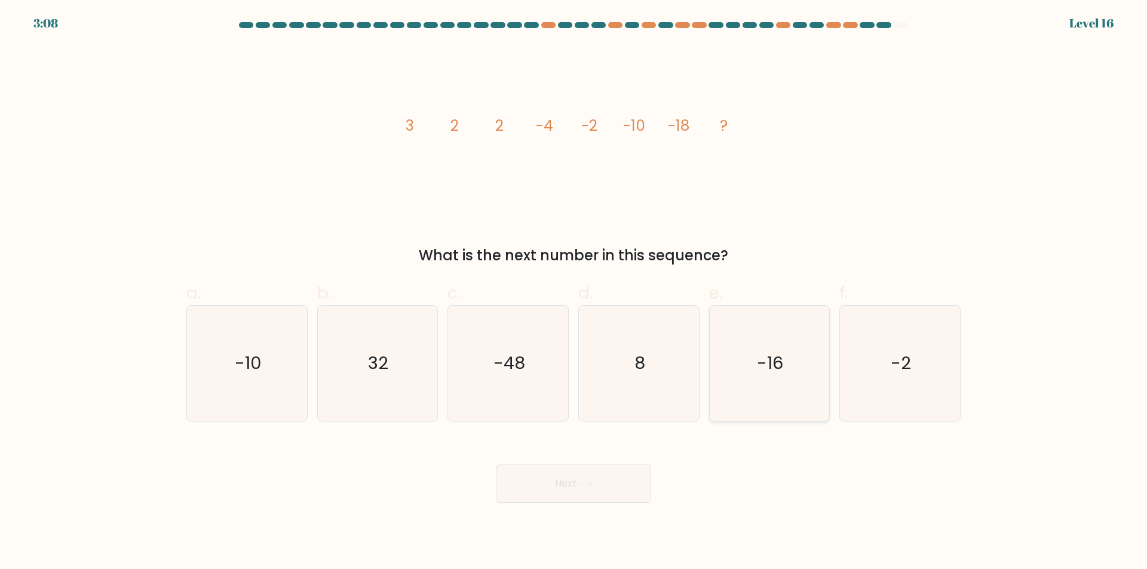
click at [757, 355] on text "-16" at bounding box center [770, 364] width 26 height 24
click at [574, 293] on input "e. -16" at bounding box center [573, 289] width 1 height 8
radio input "true"
click at [610, 480] on button "Next" at bounding box center [573, 484] width 155 height 38
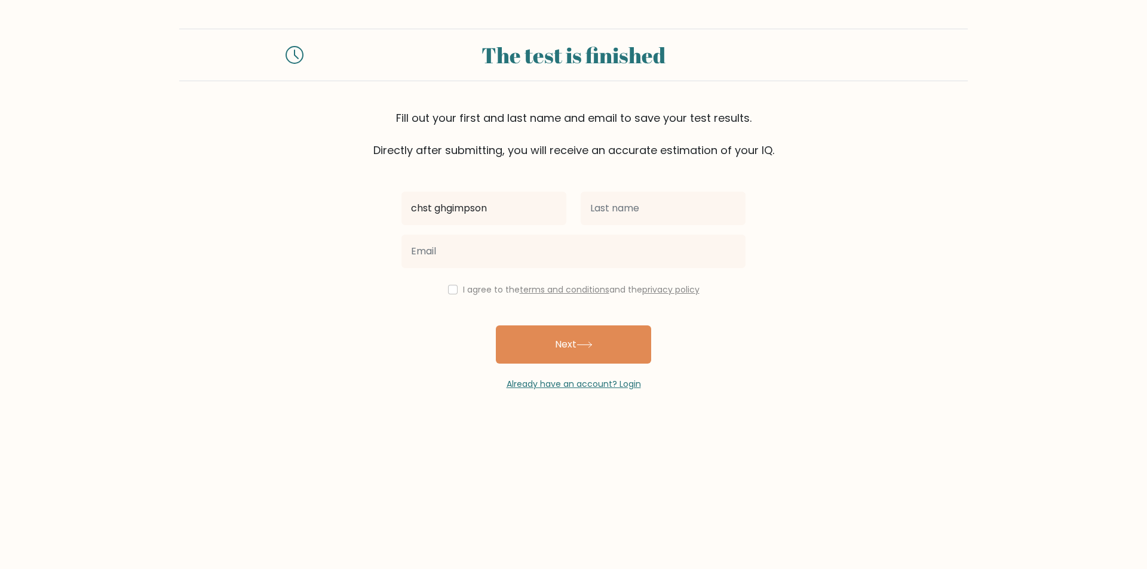
click at [496, 325] on button "Next" at bounding box center [573, 344] width 155 height 38
click at [485, 208] on input "chst ghgimpson" at bounding box center [483, 208] width 165 height 33
click at [436, 206] on input "cn" at bounding box center [483, 208] width 165 height 33
type input "chat"
click at [655, 208] on input "text" at bounding box center [662, 208] width 165 height 33
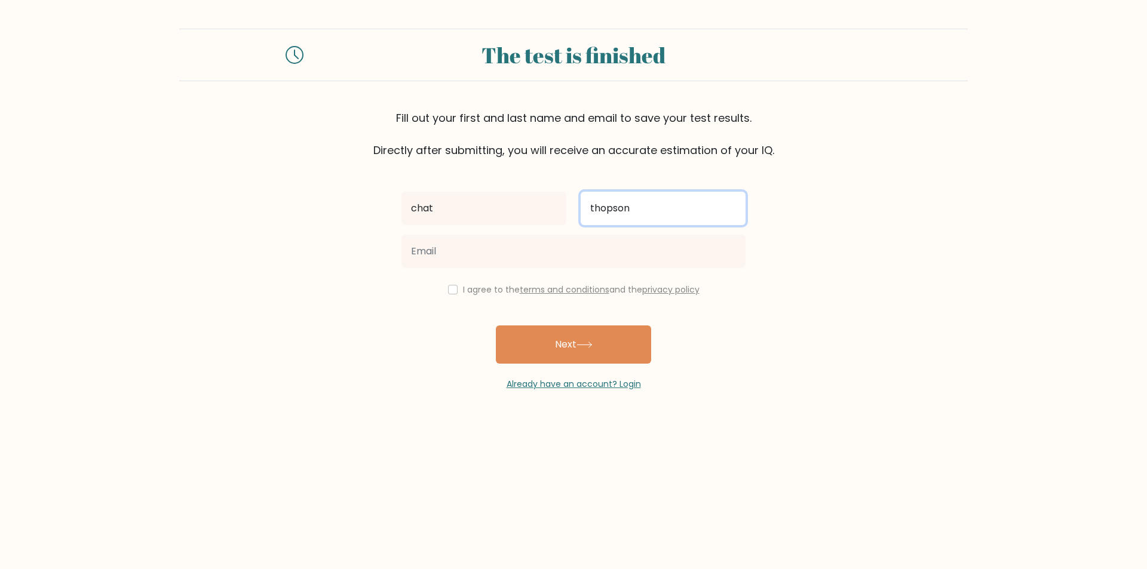
click at [606, 205] on input "thopson" at bounding box center [662, 208] width 165 height 33
click at [678, 211] on input "thompson" at bounding box center [662, 208] width 165 height 33
type input "thompson"
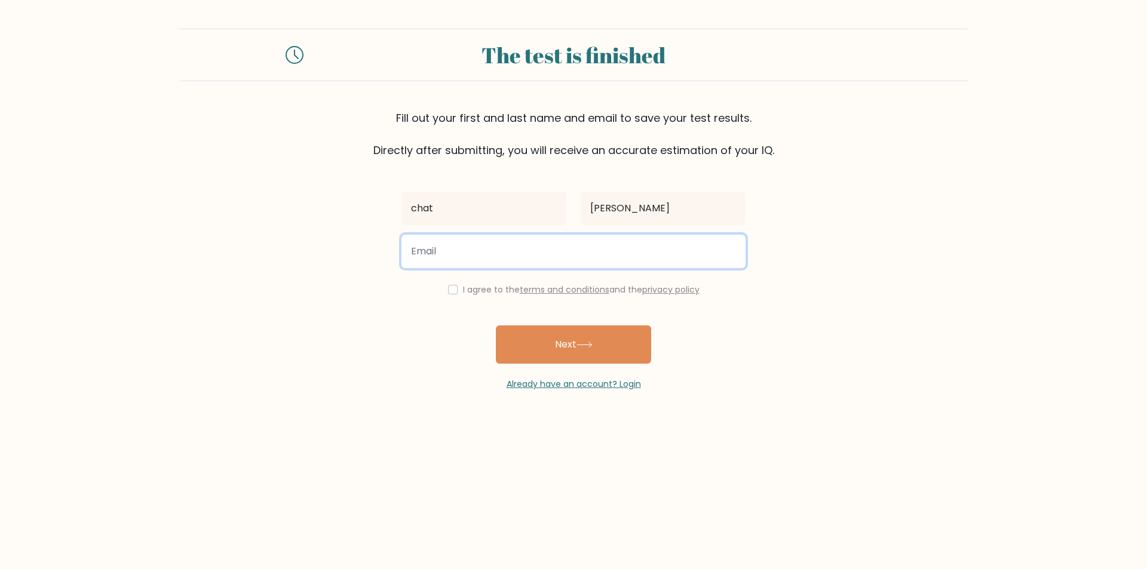
click at [494, 254] on input "email" at bounding box center [573, 251] width 344 height 33
click at [490, 248] on input "chat1@mcirosotf.com" at bounding box center [573, 251] width 344 height 33
drag, startPoint x: 603, startPoint y: 266, endPoint x: 559, endPoint y: 255, distance: 45.0
click at [601, 266] on input "chat1@microsoft.com" at bounding box center [573, 251] width 344 height 33
type input "chat1@microsoft.com"
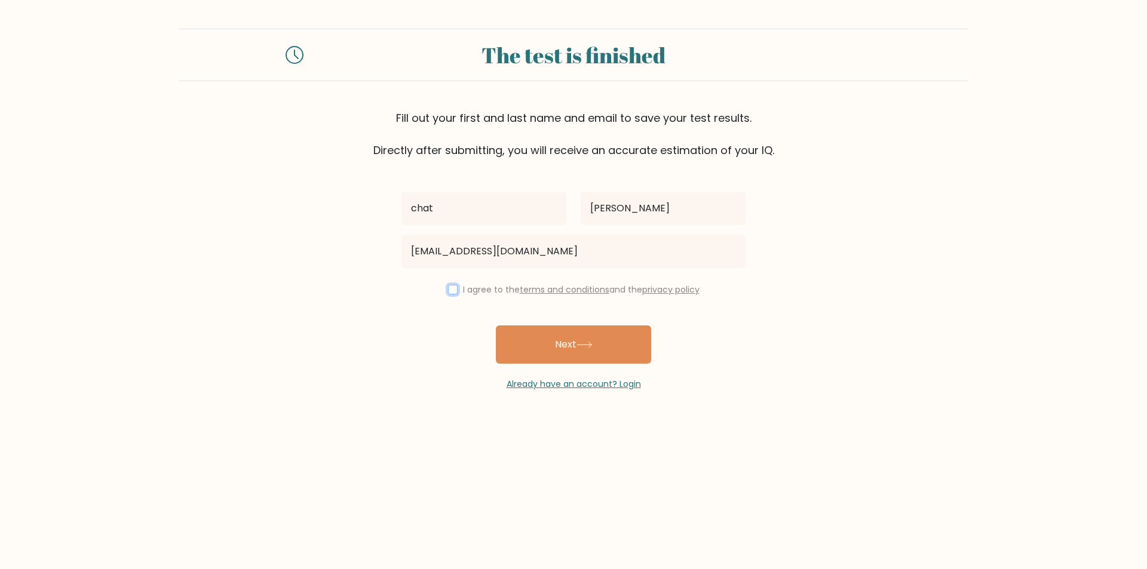
click at [448, 287] on input "checkbox" at bounding box center [453, 290] width 10 height 10
checkbox input "true"
click at [592, 338] on button "Next" at bounding box center [573, 344] width 155 height 38
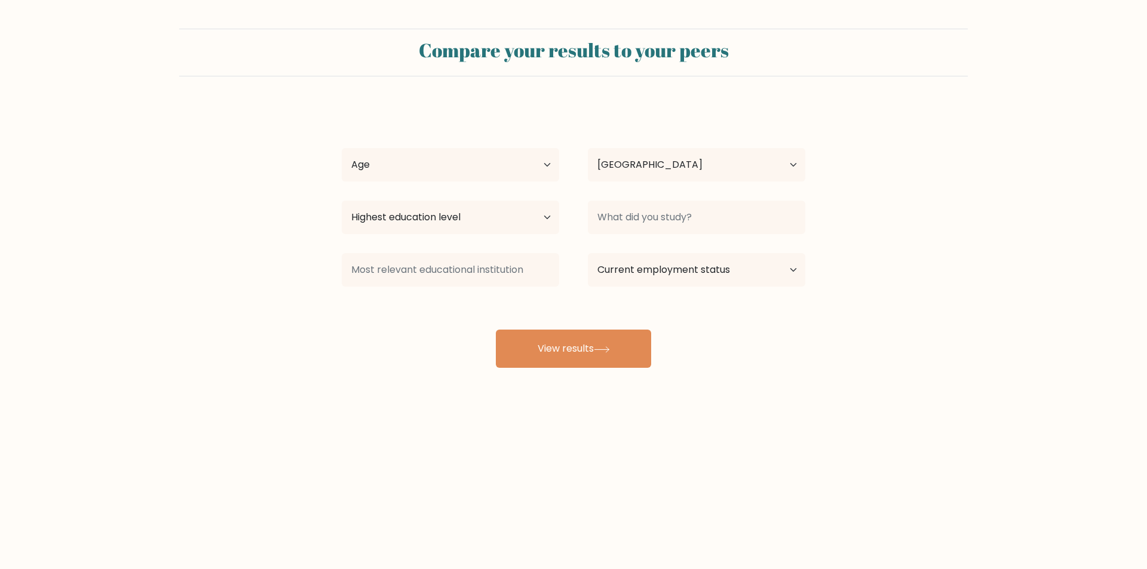
select select "GB"
click at [538, 164] on select "Age Under [DEMOGRAPHIC_DATA] [DEMOGRAPHIC_DATA] [DEMOGRAPHIC_DATA] [DEMOGRAPHIC…" at bounding box center [450, 164] width 217 height 33
select select "45_54"
click at [342, 148] on select "Age Under 18 years old 18-24 years old 25-34 years old 35-44 years old 45-54 ye…" at bounding box center [450, 164] width 217 height 33
click at [532, 220] on select "Highest education level No schooling Primary Lower Secondary Upper Secondary Oc…" at bounding box center [450, 217] width 217 height 33
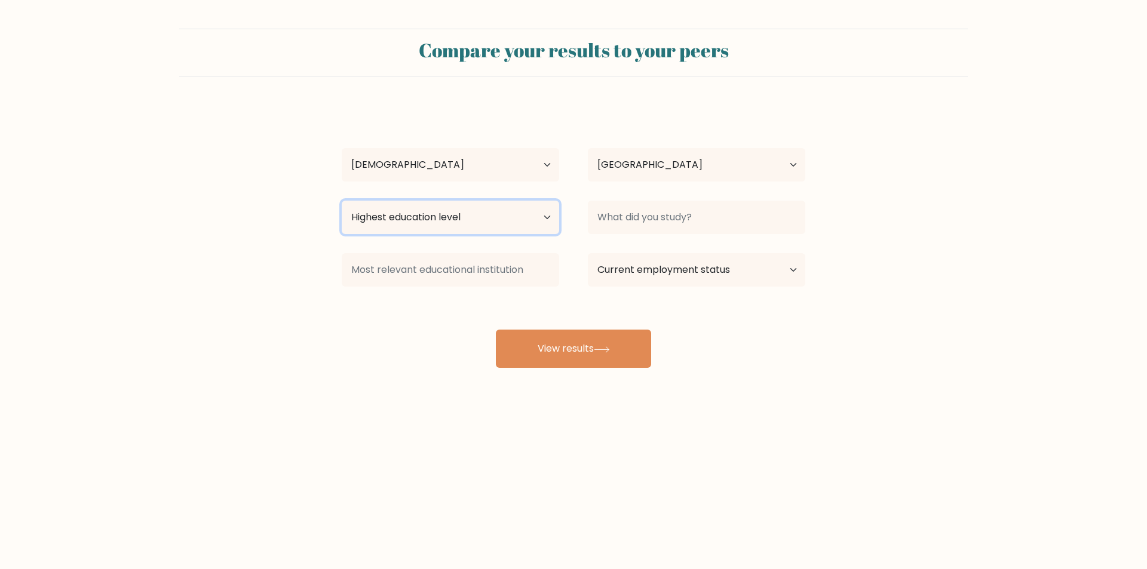
select select "occupation_specific"
click at [342, 201] on select "Highest education level No schooling Primary Lower Secondary Upper Secondary Oc…" at bounding box center [450, 217] width 217 height 33
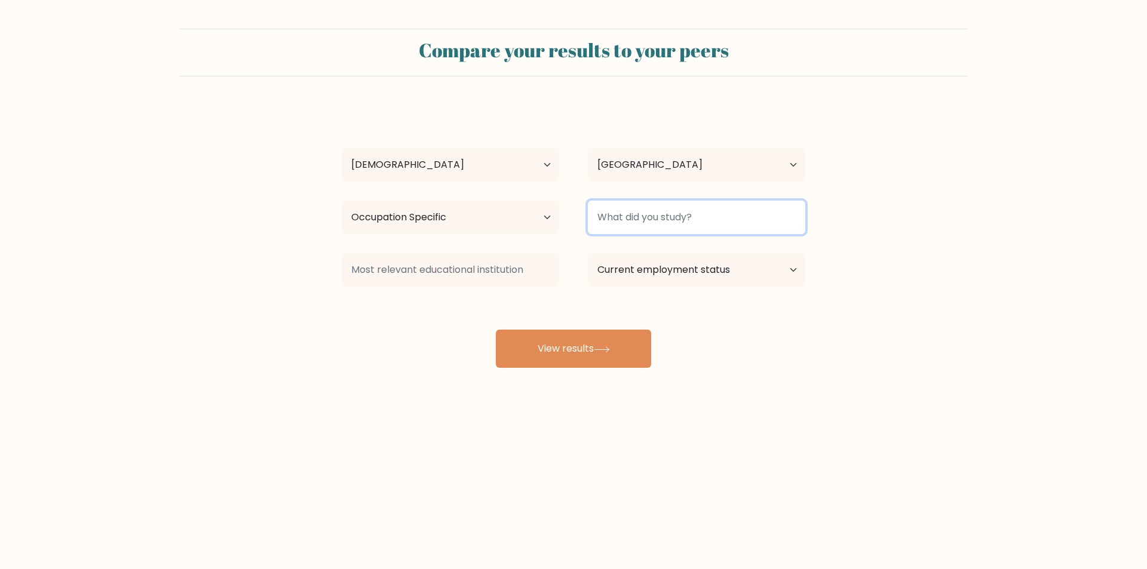
click at [698, 220] on input at bounding box center [696, 217] width 217 height 33
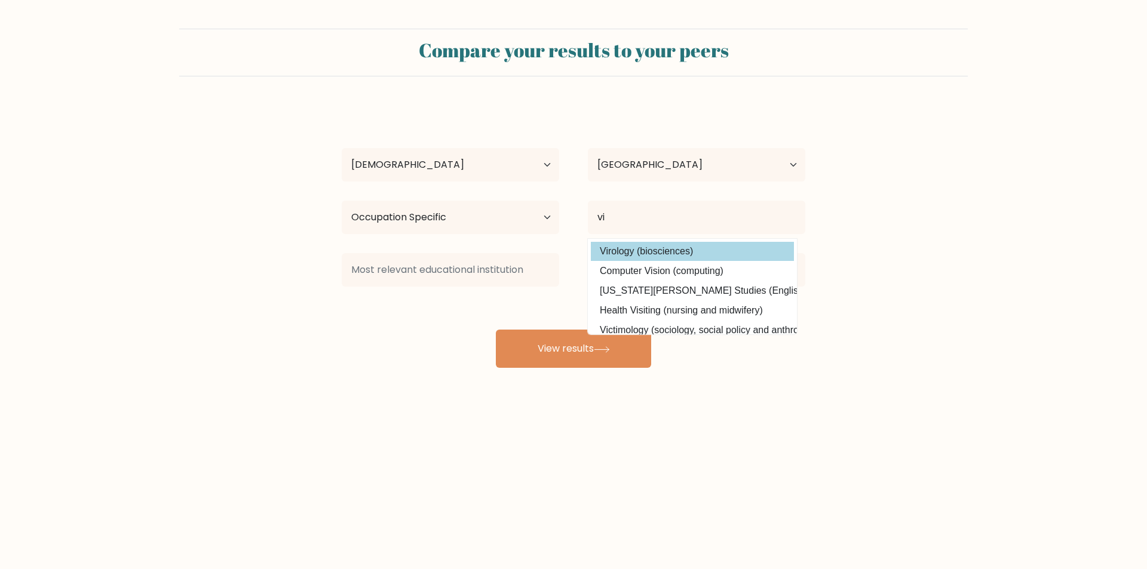
click at [667, 247] on option "Virology (biosciences)" at bounding box center [692, 251] width 203 height 19
type input "Virology"
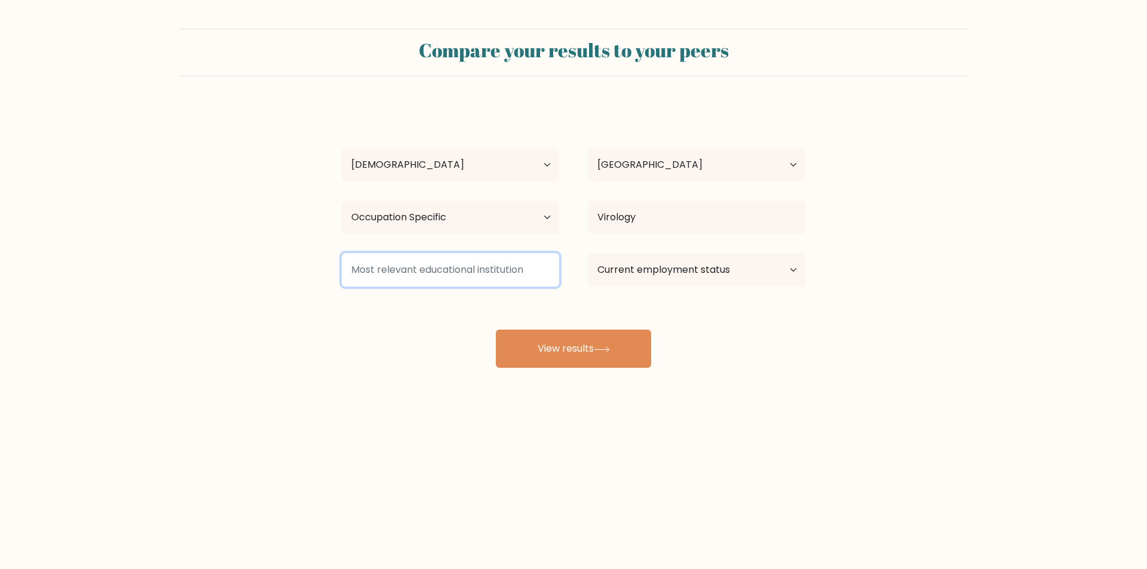
click at [481, 269] on input at bounding box center [450, 269] width 217 height 33
type input "g"
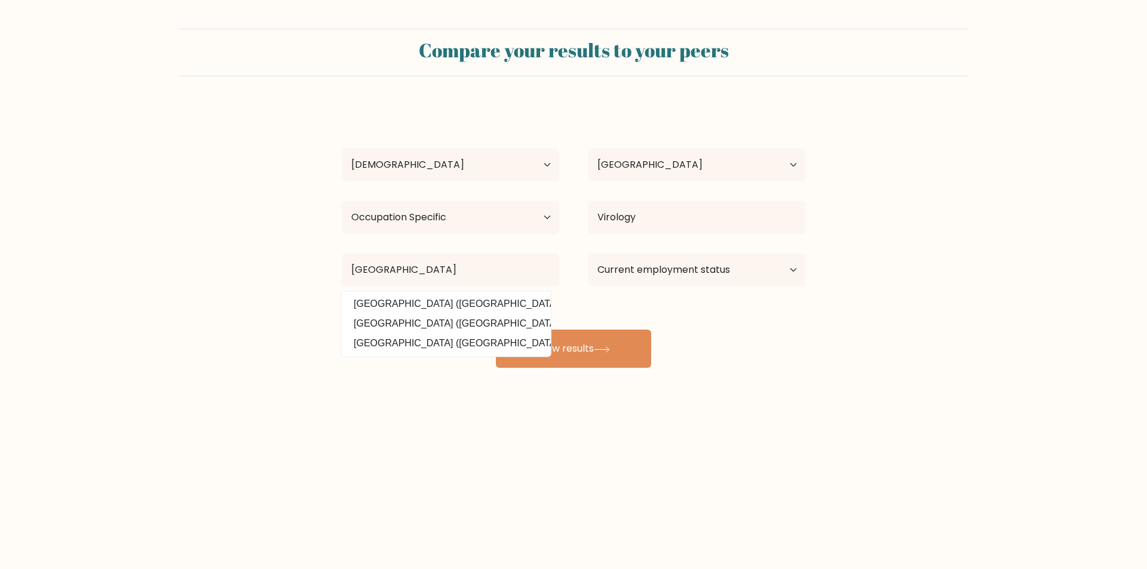
drag, startPoint x: 467, startPoint y: 306, endPoint x: 532, endPoint y: 290, distance: 67.1
click at [468, 303] on option "University of Worcester (United Kingdom)" at bounding box center [446, 303] width 203 height 19
type input "University of Worcester"
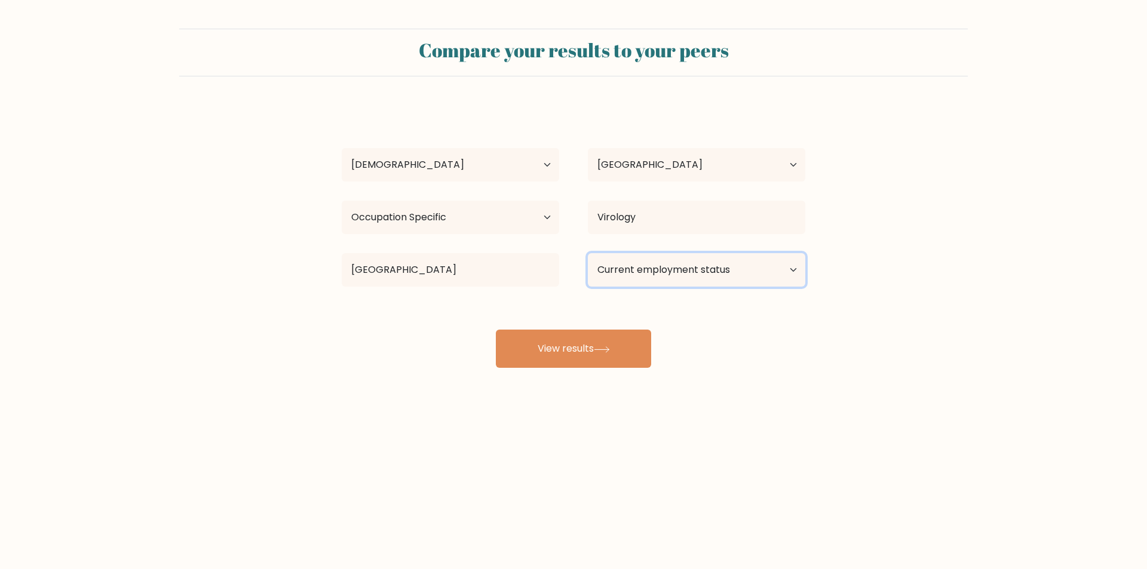
click at [787, 273] on select "Current employment status Employed Student Retired Other / prefer not to answer" at bounding box center [696, 269] width 217 height 33
select select "other"
click at [588, 253] on select "Current employment status Employed Student Retired Other / prefer not to answer" at bounding box center [696, 269] width 217 height 33
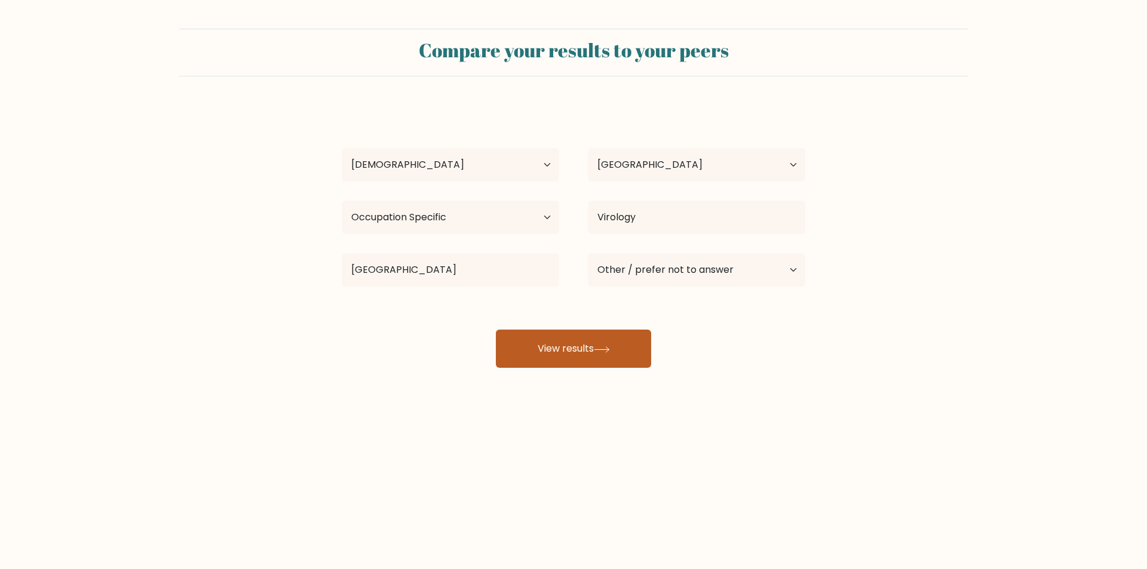
click at [621, 352] on button "View results" at bounding box center [573, 349] width 155 height 38
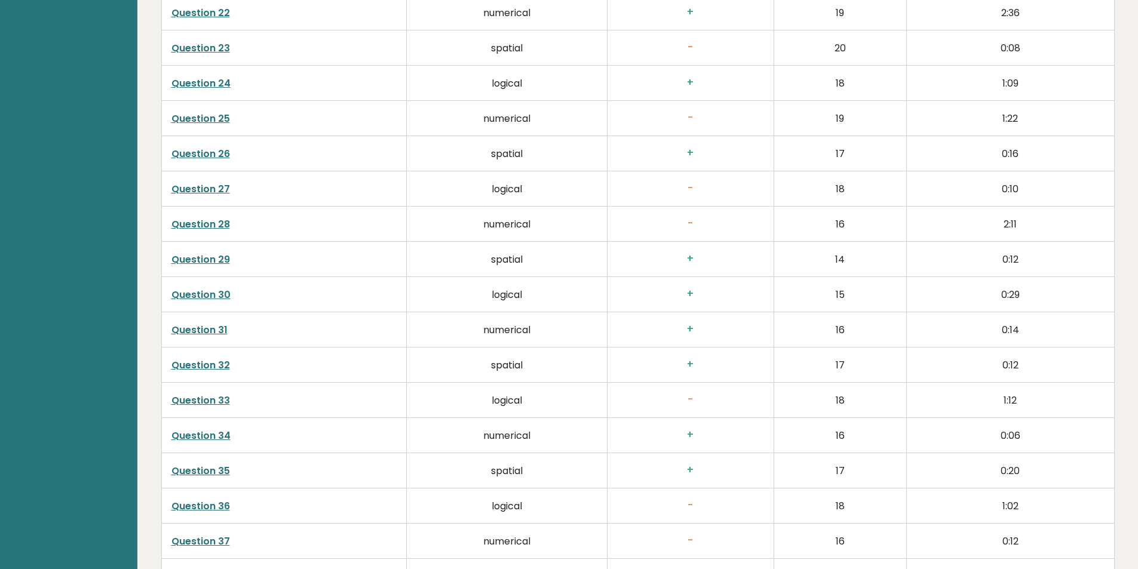
scroll to position [3070, 0]
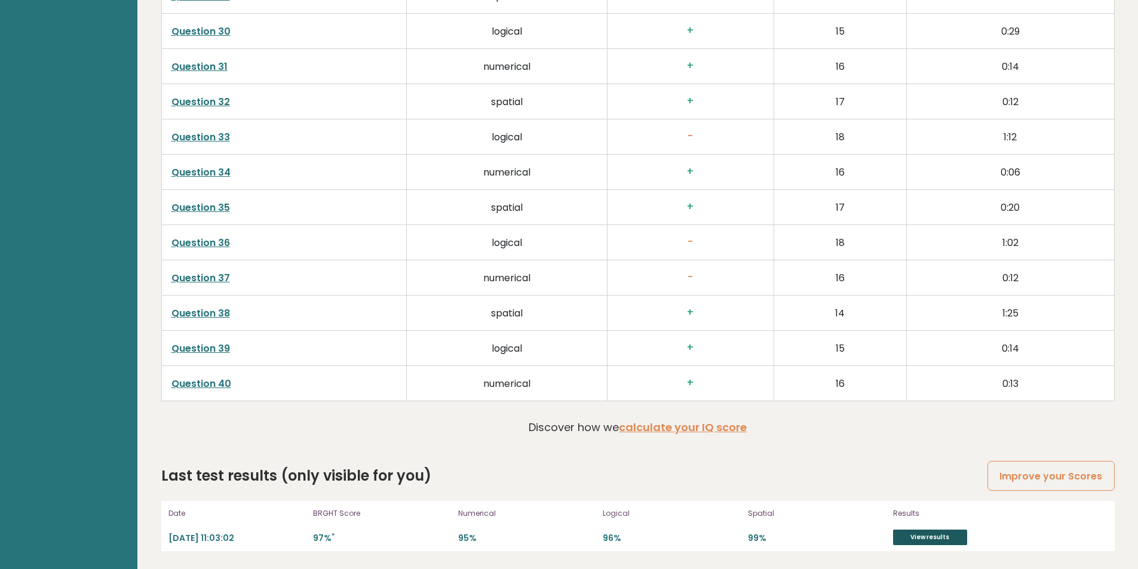
click at [931, 538] on link "View results" at bounding box center [930, 538] width 74 height 16
drag, startPoint x: 116, startPoint y: 267, endPoint x: 118, endPoint y: 250, distance: 16.8
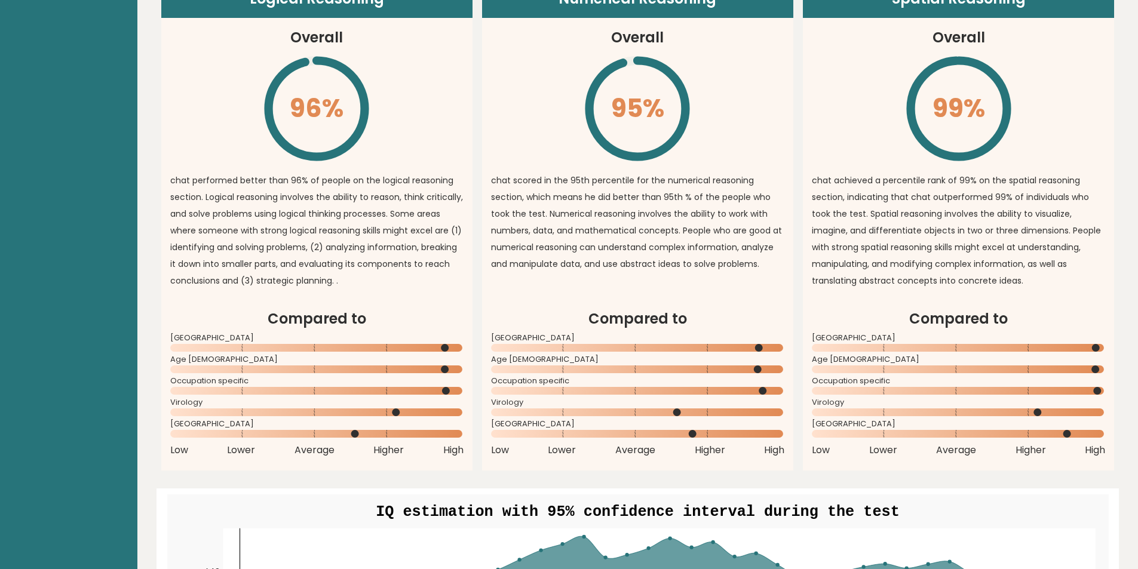
scroll to position [0, 0]
